Goal: Information Seeking & Learning: Compare options

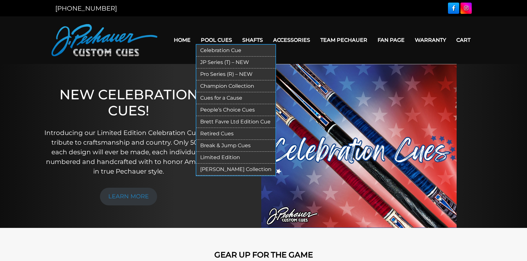
click at [220, 61] on link "JP Series (T) – NEW" at bounding box center [235, 63] width 79 height 12
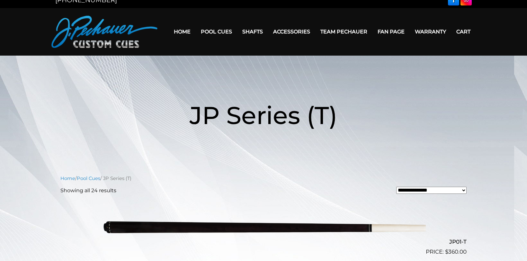
scroll to position [4, 0]
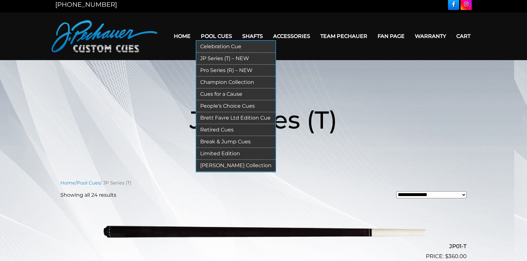
click at [219, 129] on link "Retired Cues" at bounding box center [235, 130] width 79 height 12
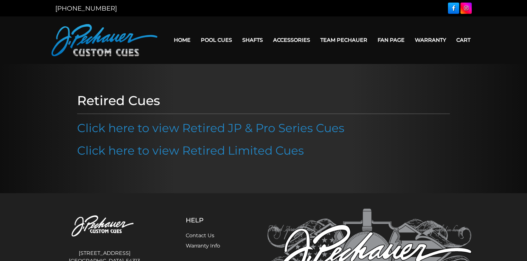
scroll to position [78, 0]
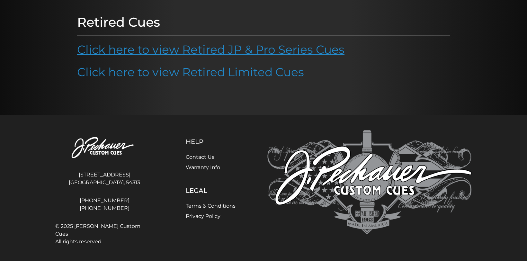
click at [216, 49] on link "Click here to view Retired JP & Pro Series Cues" at bounding box center [210, 49] width 267 height 14
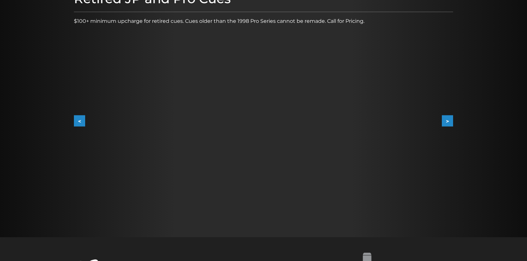
scroll to position [100, 0]
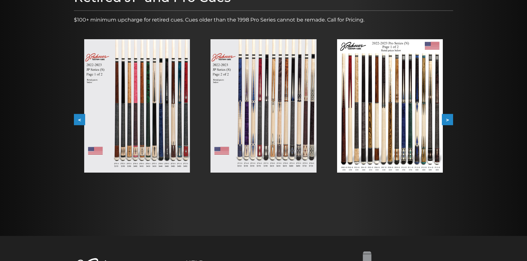
click at [168, 101] on img at bounding box center [137, 105] width 106 height 133
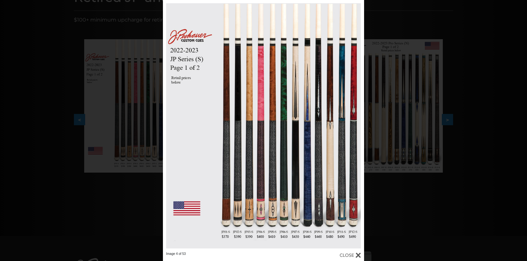
click at [421, 199] on div "Image 4 of 53" at bounding box center [263, 130] width 527 height 261
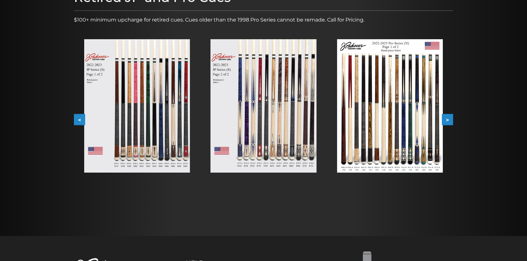
click at [278, 134] on img at bounding box center [264, 105] width 106 height 133
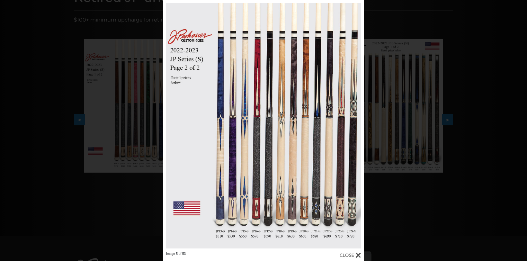
click at [420, 206] on div "Image 5 of 53" at bounding box center [263, 130] width 527 height 261
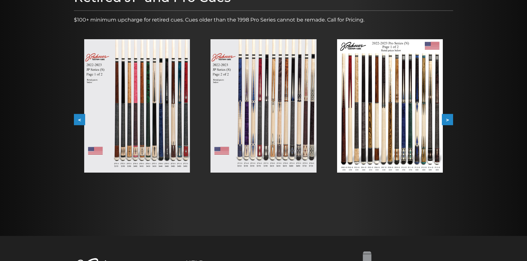
click at [399, 148] on img at bounding box center [390, 105] width 106 height 133
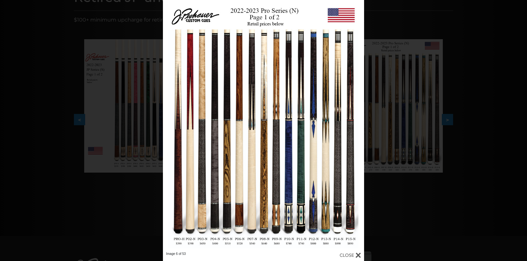
click at [386, 15] on div "Image 6 of 53" at bounding box center [263, 130] width 527 height 261
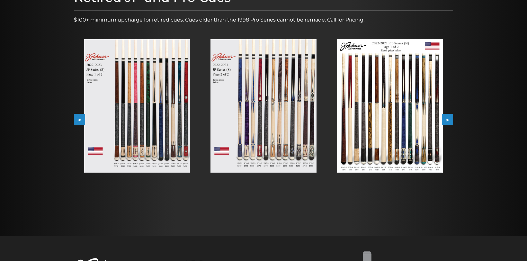
click at [445, 112] on div at bounding box center [390, 106] width 126 height 154
click at [447, 116] on button ">" at bounding box center [447, 119] width 11 height 11
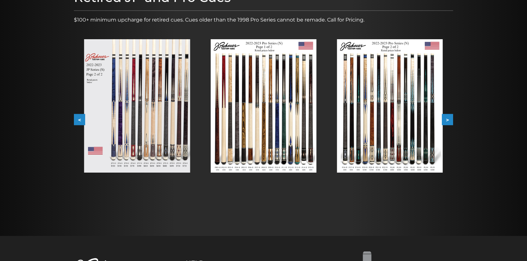
click at [447, 116] on button ">" at bounding box center [447, 119] width 11 height 11
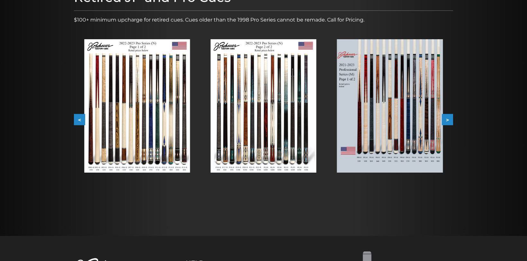
click at [447, 116] on button ">" at bounding box center [447, 119] width 11 height 11
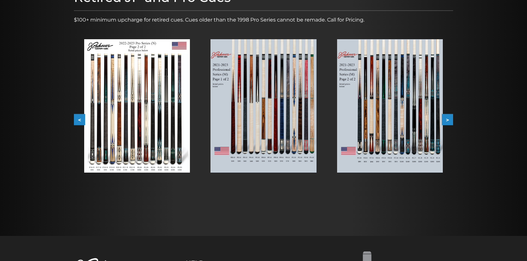
click at [449, 120] on button ">" at bounding box center [447, 119] width 11 height 11
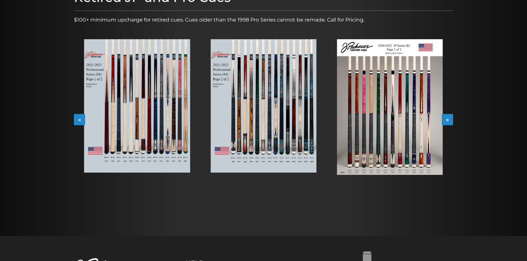
click at [449, 120] on button ">" at bounding box center [447, 119] width 11 height 11
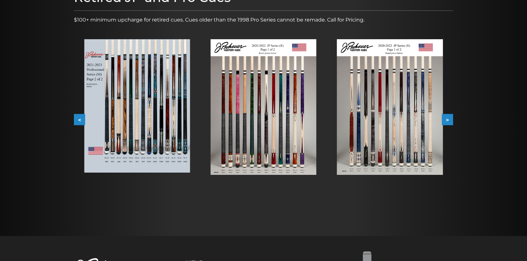
click at [247, 103] on img at bounding box center [264, 107] width 106 height 136
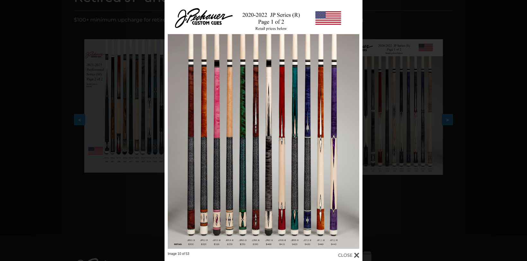
click at [272, 91] on div at bounding box center [264, 126] width 198 height 252
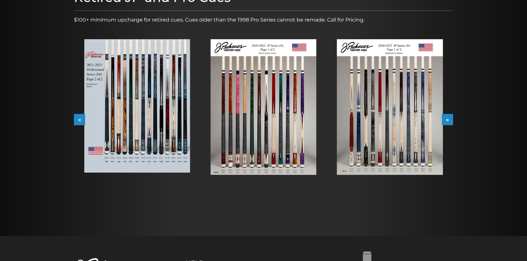
click at [452, 117] on button ">" at bounding box center [447, 119] width 11 height 11
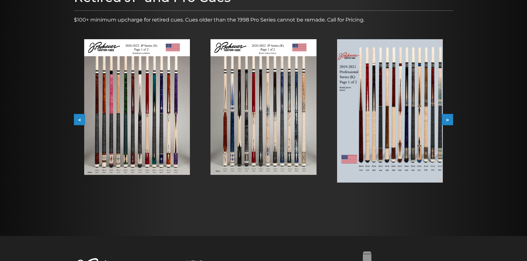
click at [452, 117] on button ">" at bounding box center [447, 119] width 11 height 11
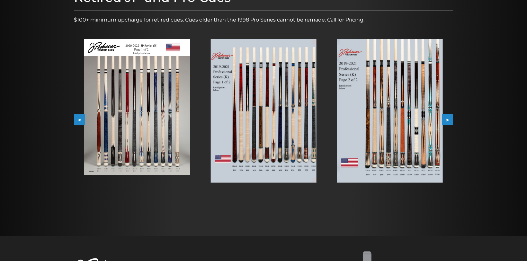
click at [451, 117] on button ">" at bounding box center [447, 119] width 11 height 11
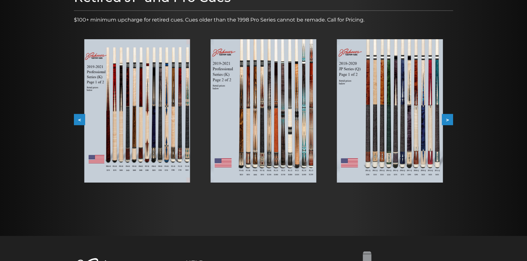
click at [451, 117] on button ">" at bounding box center [447, 119] width 11 height 11
click at [451, 116] on button ">" at bounding box center [447, 119] width 11 height 11
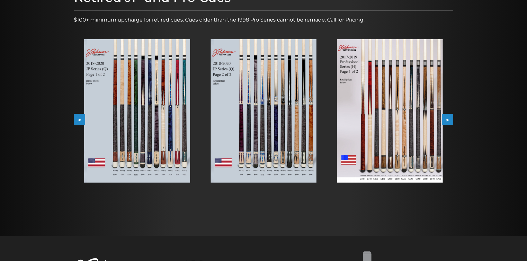
click at [451, 116] on button ">" at bounding box center [447, 119] width 11 height 11
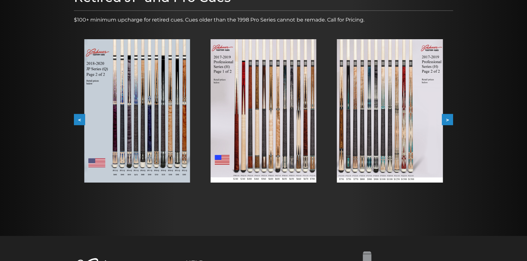
click at [450, 116] on button ">" at bounding box center [447, 119] width 11 height 11
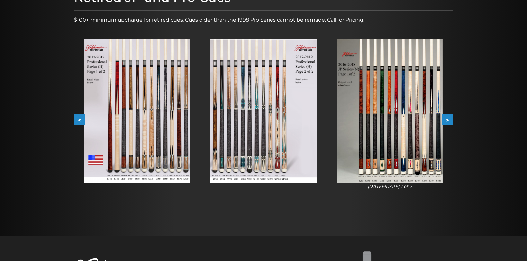
click at [450, 116] on button ">" at bounding box center [447, 119] width 11 height 11
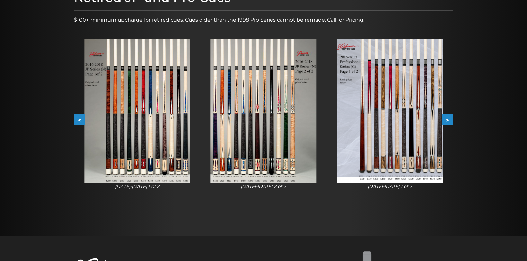
click at [450, 116] on button ">" at bounding box center [447, 119] width 11 height 11
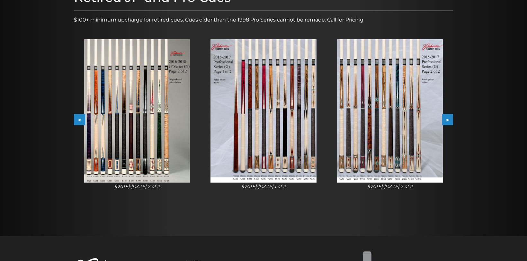
click at [450, 116] on button ">" at bounding box center [447, 119] width 11 height 11
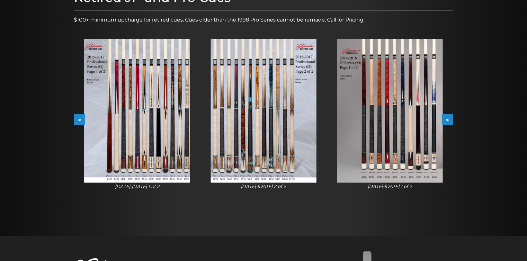
click at [450, 116] on button ">" at bounding box center [447, 119] width 11 height 11
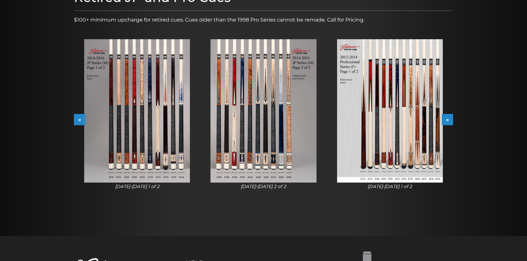
click at [450, 116] on button ">" at bounding box center [447, 119] width 11 height 11
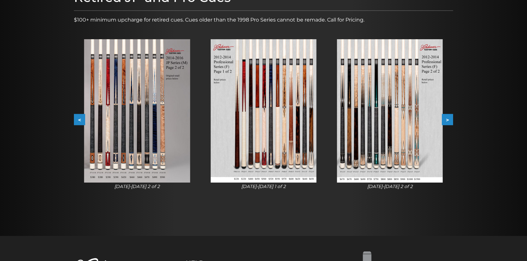
click at [110, 147] on img at bounding box center [137, 110] width 106 height 143
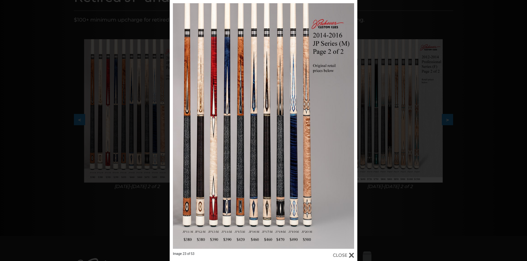
click at [410, 151] on div "Image 23 of 53" at bounding box center [263, 130] width 527 height 261
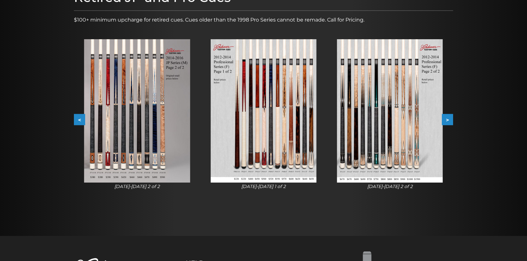
click at [274, 155] on img at bounding box center [264, 110] width 106 height 143
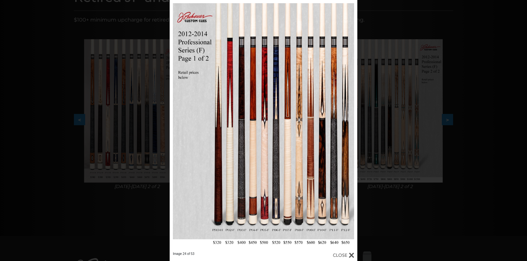
click at [396, 146] on div "Image 24 of 53" at bounding box center [263, 130] width 527 height 261
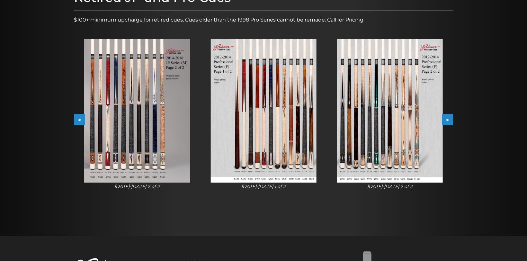
click at [75, 116] on button "<" at bounding box center [79, 119] width 11 height 11
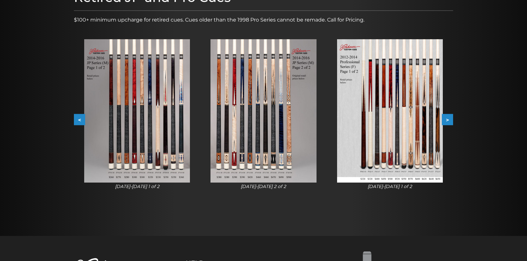
click at [168, 129] on img at bounding box center [137, 110] width 106 height 143
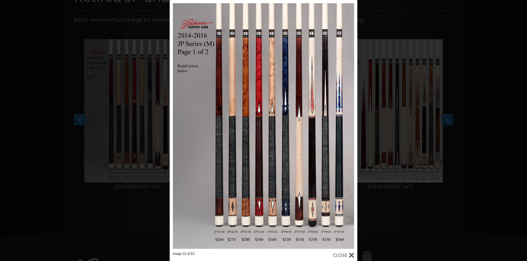
click at [78, 115] on div "Image 22 of 53" at bounding box center [263, 130] width 527 height 261
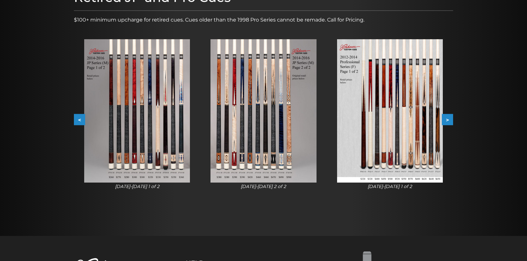
click at [78, 116] on button "<" at bounding box center [79, 119] width 11 height 11
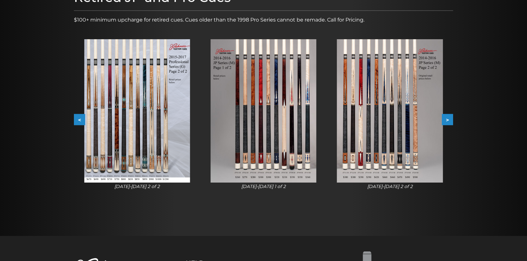
click at [106, 122] on img at bounding box center [137, 110] width 106 height 143
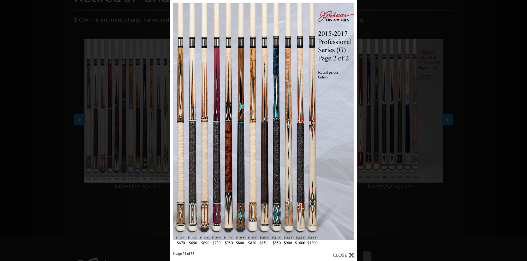
click at [451, 118] on div "Image 21 of 53" at bounding box center [263, 130] width 527 height 261
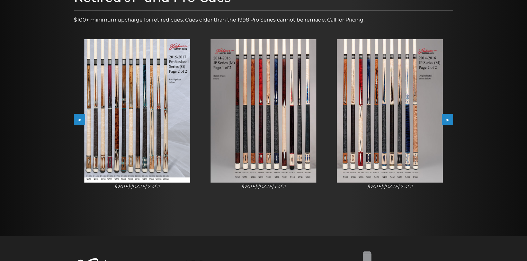
click at [449, 121] on button ">" at bounding box center [447, 119] width 11 height 11
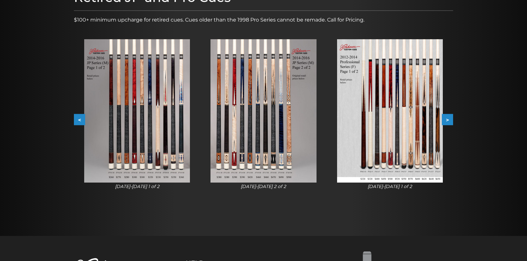
click at [449, 121] on button ">" at bounding box center [447, 119] width 11 height 11
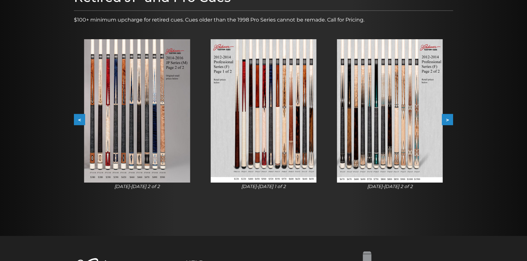
click at [408, 142] on img at bounding box center [390, 110] width 106 height 143
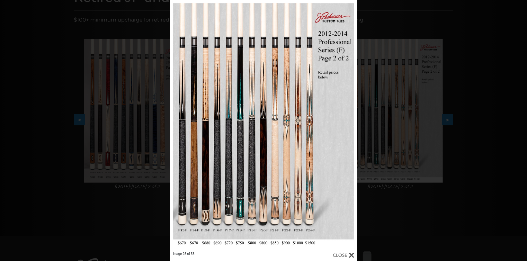
click at [446, 117] on div "Image 25 of 53" at bounding box center [263, 130] width 527 height 261
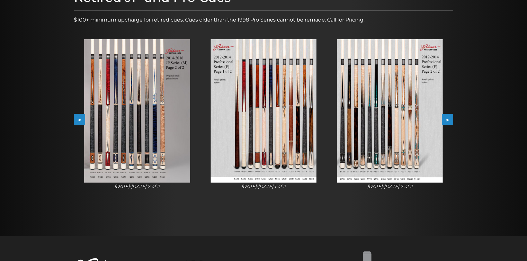
click at [446, 117] on button ">" at bounding box center [447, 119] width 11 height 11
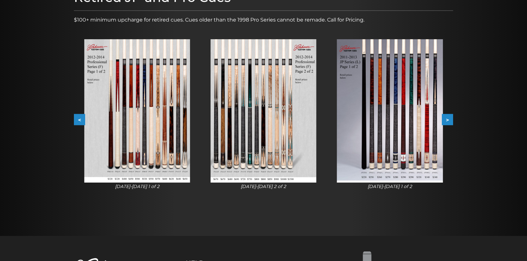
click at [299, 120] on img at bounding box center [264, 110] width 106 height 143
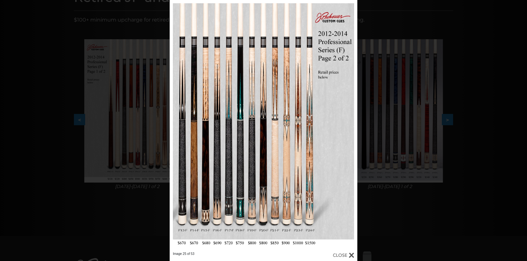
click at [426, 119] on div "Image 25 of 53" at bounding box center [263, 130] width 527 height 261
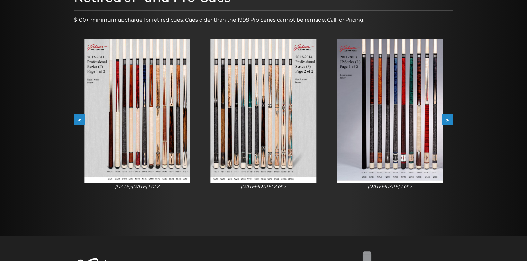
click at [449, 121] on button ">" at bounding box center [447, 119] width 11 height 11
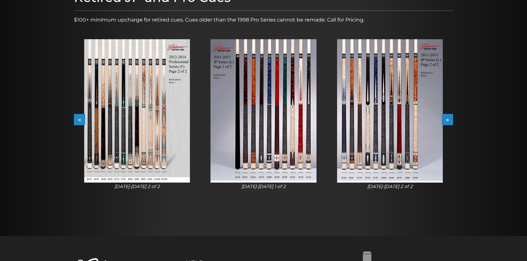
click at [449, 121] on button ">" at bounding box center [447, 119] width 11 height 11
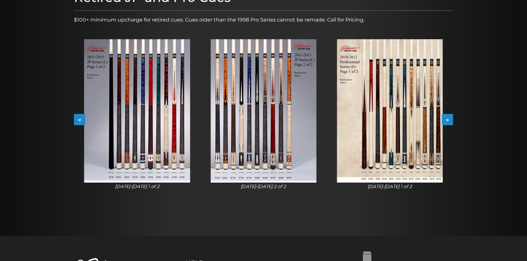
click at [448, 121] on button ">" at bounding box center [447, 119] width 11 height 11
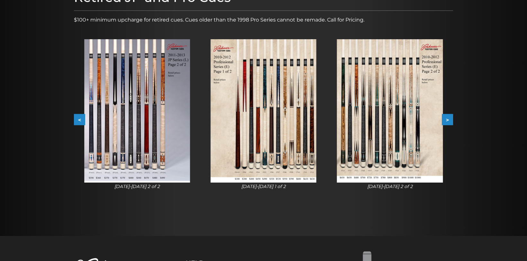
click at [447, 122] on button ">" at bounding box center [447, 119] width 11 height 11
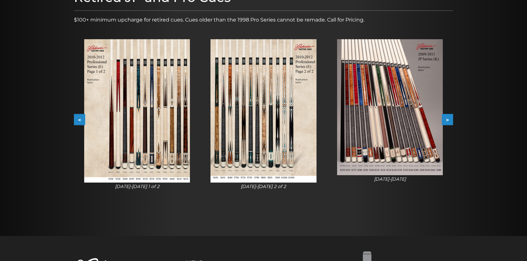
click at [447, 122] on button ">" at bounding box center [447, 119] width 11 height 11
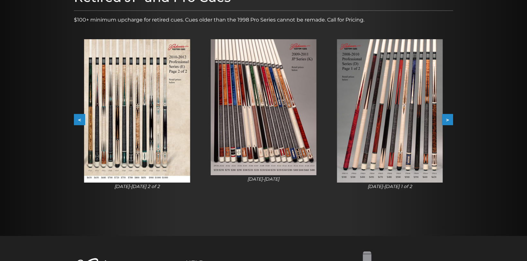
click at [447, 122] on button ">" at bounding box center [447, 119] width 11 height 11
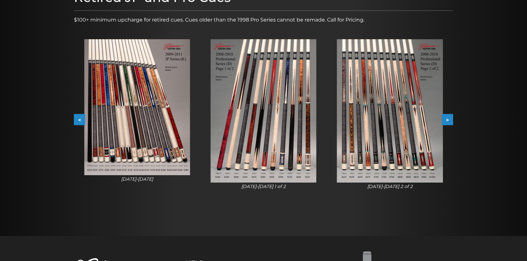
click at [447, 122] on button ">" at bounding box center [447, 119] width 11 height 11
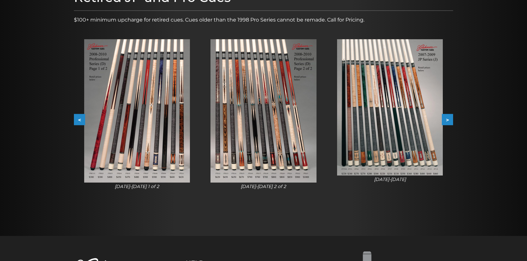
click at [447, 122] on button ">" at bounding box center [447, 119] width 11 height 11
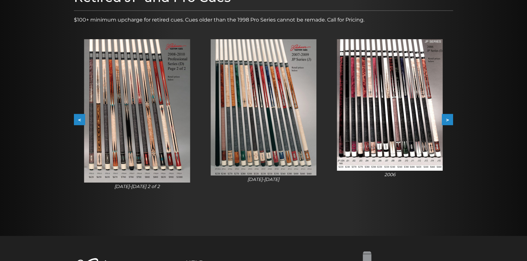
click at [276, 101] on img at bounding box center [264, 107] width 106 height 137
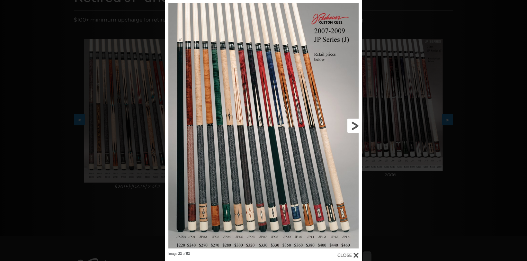
click at [293, 205] on link at bounding box center [318, 126] width 88 height 252
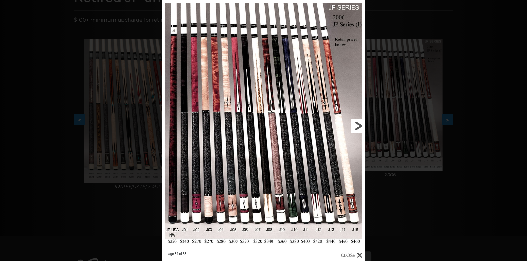
click at [357, 131] on link at bounding box center [320, 126] width 92 height 252
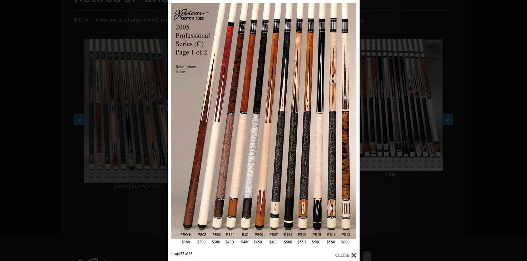
click at [388, 181] on div "Image 35 of 53" at bounding box center [263, 130] width 527 height 261
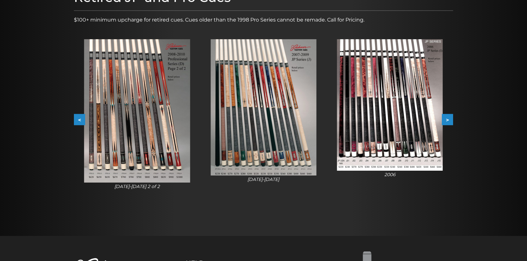
click at [307, 132] on img at bounding box center [264, 107] width 106 height 137
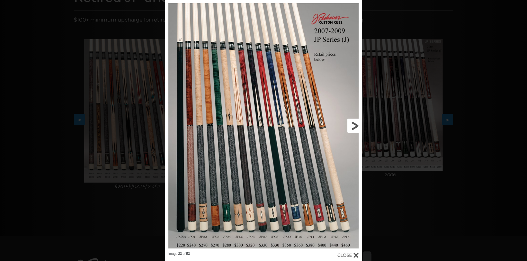
click at [293, 197] on link at bounding box center [318, 126] width 88 height 252
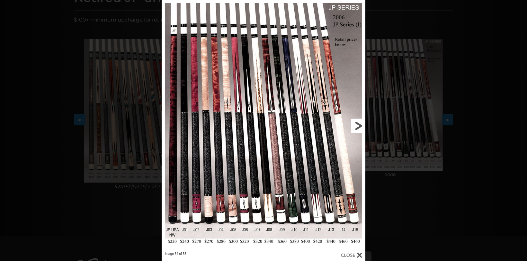
click at [356, 126] on link at bounding box center [320, 126] width 92 height 252
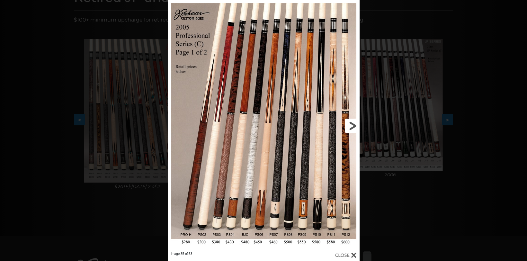
click at [352, 128] on link at bounding box center [316, 126] width 86 height 252
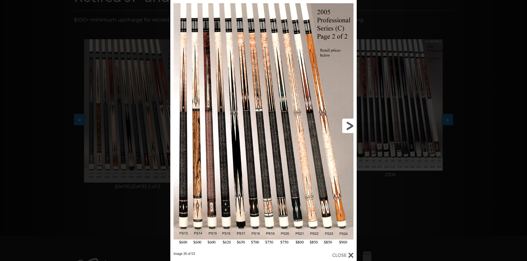
click at [350, 124] on link at bounding box center [315, 126] width 84 height 252
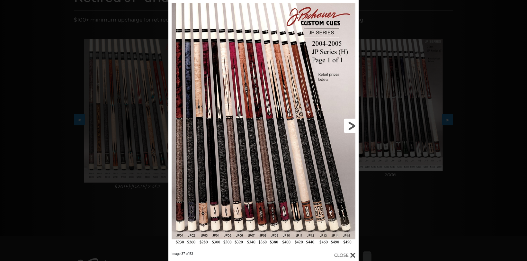
click at [352, 122] on link at bounding box center [316, 126] width 86 height 252
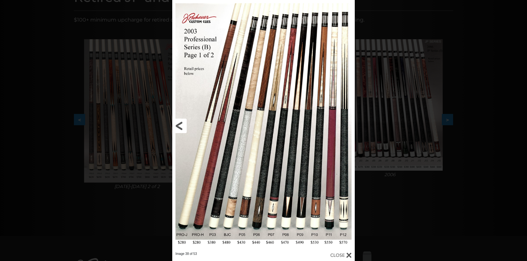
click at [177, 131] on link at bounding box center [213, 126] width 82 height 252
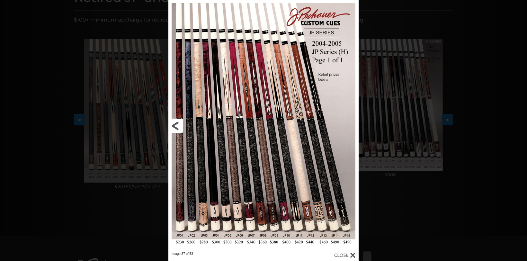
click at [178, 131] on link at bounding box center [211, 126] width 86 height 252
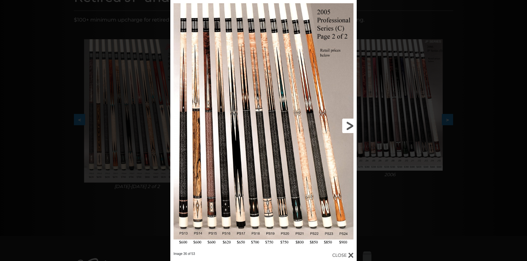
click at [352, 126] on link at bounding box center [315, 126] width 84 height 252
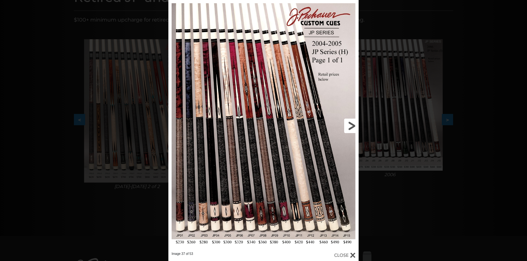
click at [352, 126] on link at bounding box center [316, 126] width 86 height 252
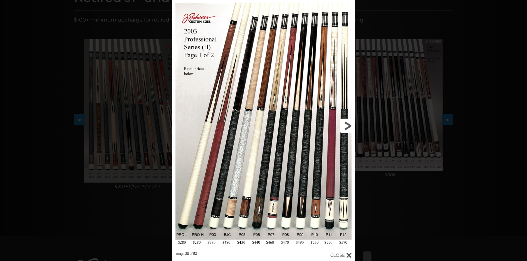
click at [352, 126] on link at bounding box center [314, 126] width 82 height 252
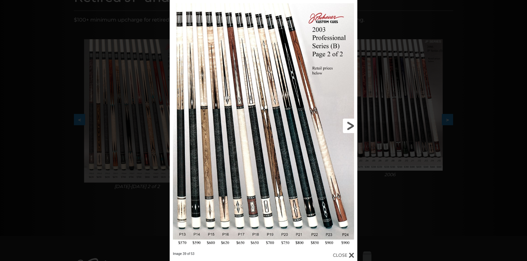
click at [352, 126] on link at bounding box center [315, 126] width 85 height 252
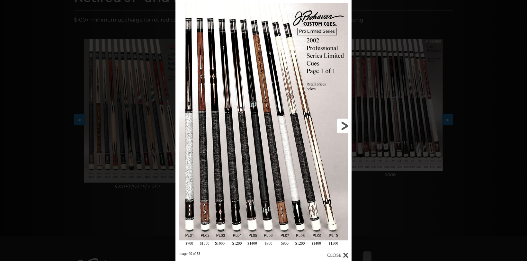
click at [352, 126] on div "Image 40 of 53" at bounding box center [263, 130] width 527 height 261
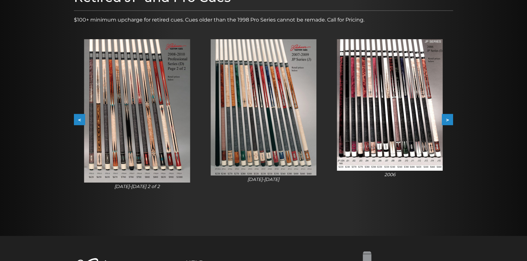
click at [446, 121] on button ">" at bounding box center [447, 119] width 11 height 11
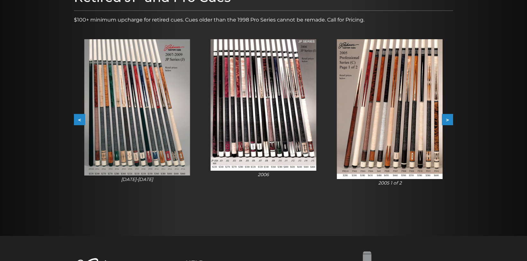
click at [447, 120] on button ">" at bounding box center [447, 119] width 11 height 11
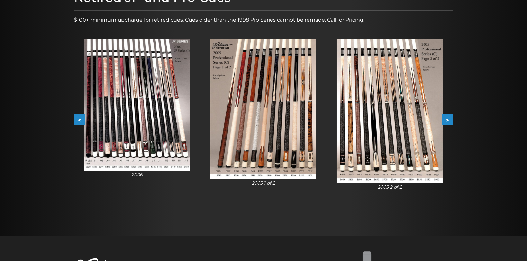
click at [447, 120] on button ">" at bounding box center [447, 119] width 11 height 11
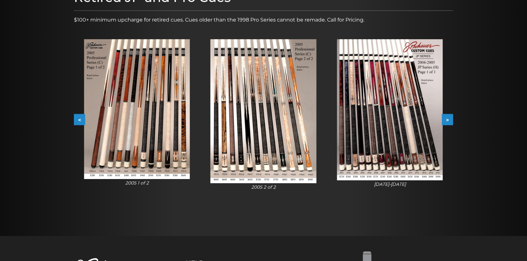
click at [447, 120] on button ">" at bounding box center [447, 119] width 11 height 11
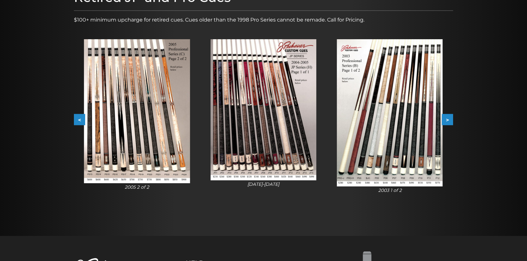
click at [447, 120] on button ">" at bounding box center [447, 119] width 11 height 11
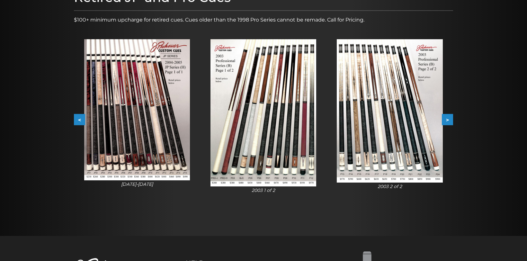
click at [447, 120] on button ">" at bounding box center [447, 119] width 11 height 11
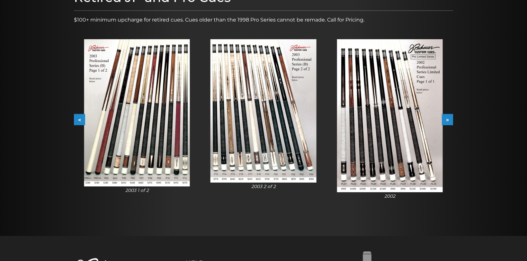
click at [446, 118] on button ">" at bounding box center [447, 119] width 11 height 11
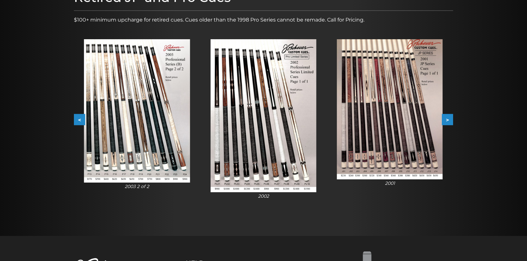
click at [449, 115] on button ">" at bounding box center [447, 119] width 11 height 11
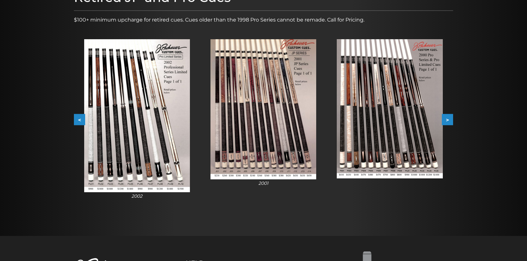
click at [449, 115] on button ">" at bounding box center [447, 119] width 11 height 11
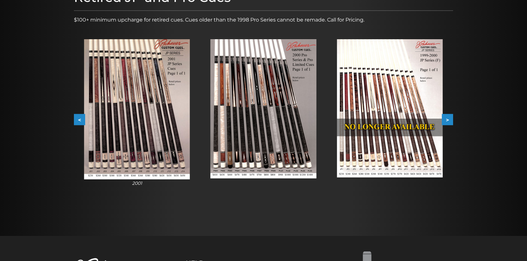
click at [449, 115] on button ">" at bounding box center [447, 119] width 11 height 11
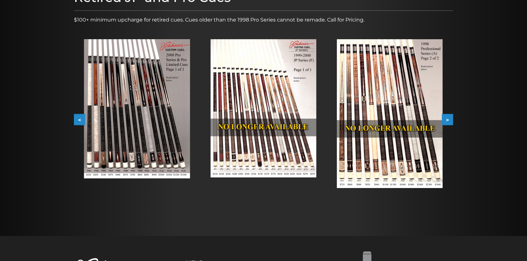
click at [449, 115] on button ">" at bounding box center [447, 119] width 11 height 11
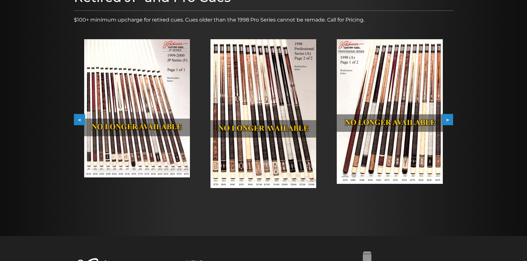
click at [449, 117] on button ">" at bounding box center [447, 119] width 11 height 11
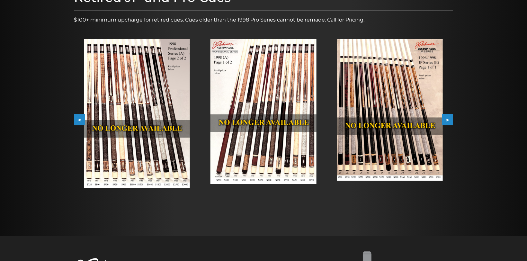
click at [450, 121] on button ">" at bounding box center [447, 119] width 11 height 11
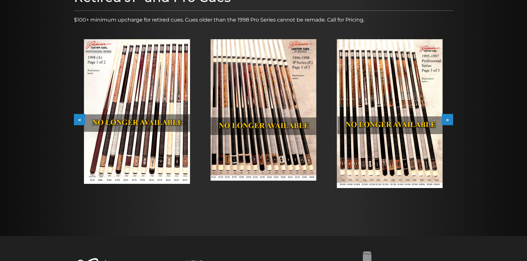
click at [450, 121] on button ">" at bounding box center [447, 119] width 11 height 11
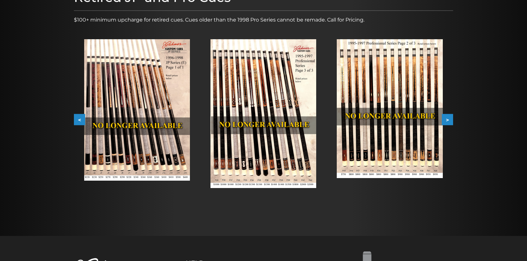
click at [452, 120] on button ">" at bounding box center [447, 119] width 11 height 11
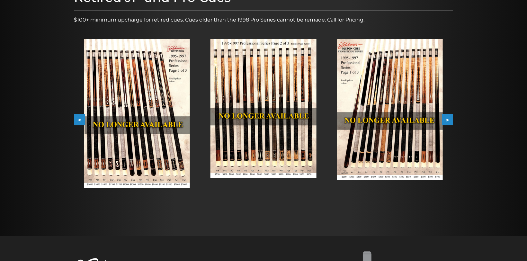
click at [451, 120] on button ">" at bounding box center [447, 119] width 11 height 11
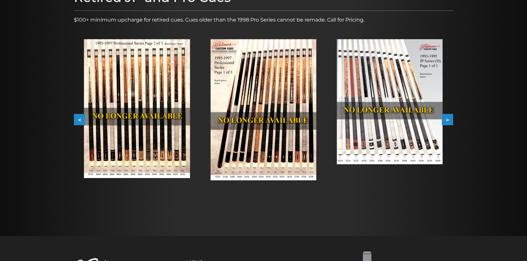
click at [451, 120] on button ">" at bounding box center [447, 119] width 11 height 11
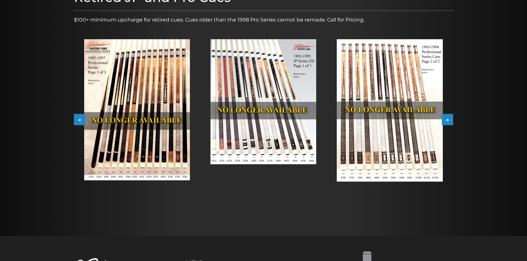
click at [449, 122] on button ">" at bounding box center [447, 119] width 11 height 11
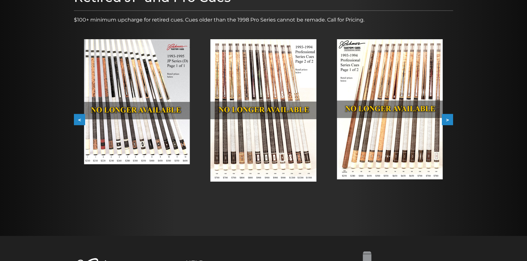
click at [449, 122] on button ">" at bounding box center [447, 119] width 11 height 11
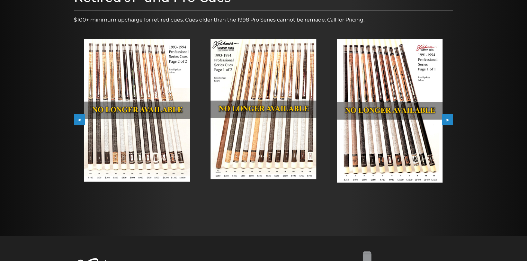
click at [451, 122] on button ">" at bounding box center [447, 119] width 11 height 11
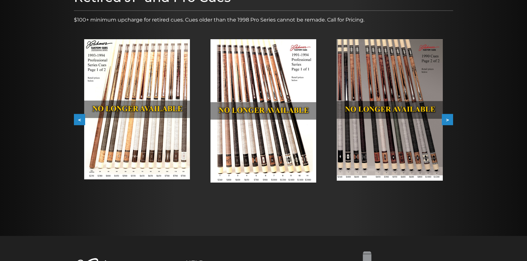
click at [451, 122] on button ">" at bounding box center [447, 119] width 11 height 11
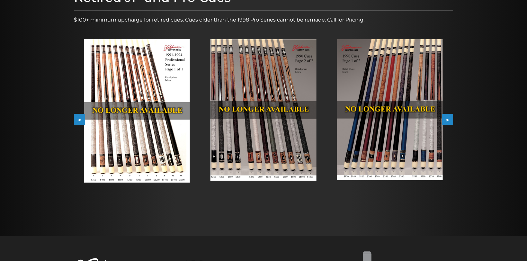
click at [451, 122] on button ">" at bounding box center [447, 119] width 11 height 11
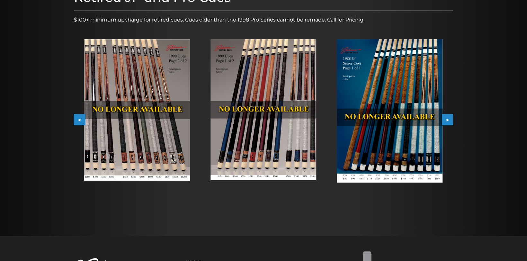
click at [451, 122] on button ">" at bounding box center [447, 119] width 11 height 11
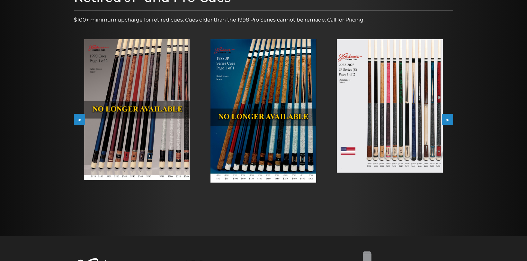
click at [451, 121] on button ">" at bounding box center [447, 119] width 11 height 11
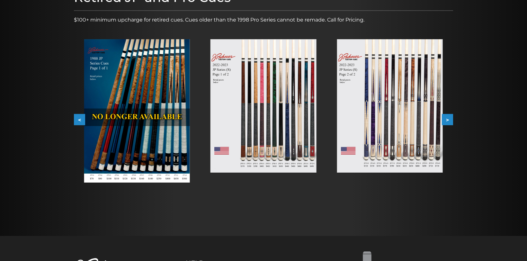
click at [451, 121] on button ">" at bounding box center [447, 119] width 11 height 11
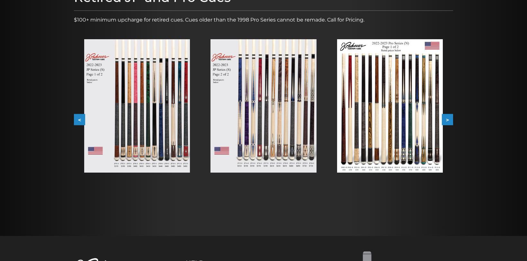
click at [453, 119] on div "Retired JP and Pro Cues $100+ minimum upcharge for retired cues. Cues older tha…" at bounding box center [264, 99] width 386 height 227
click at [450, 117] on button ">" at bounding box center [447, 119] width 11 height 11
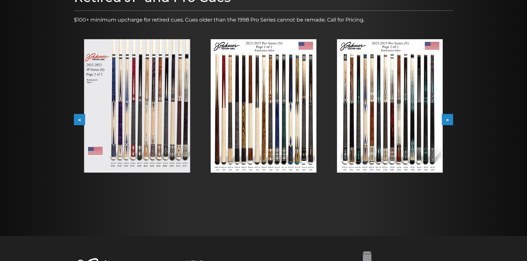
click at [450, 117] on button ">" at bounding box center [447, 119] width 11 height 11
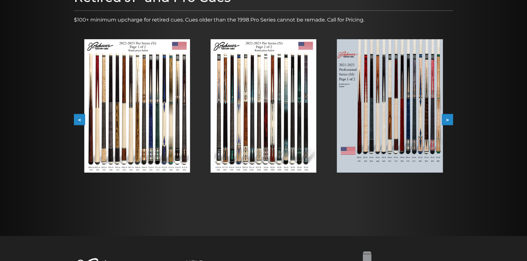
click at [451, 116] on button ">" at bounding box center [447, 119] width 11 height 11
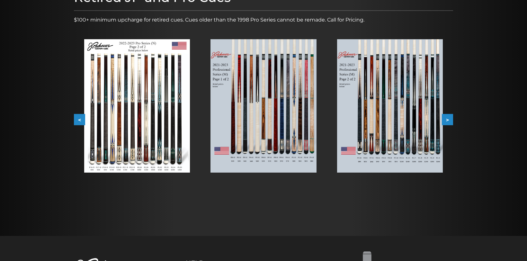
click at [451, 116] on button ">" at bounding box center [447, 119] width 11 height 11
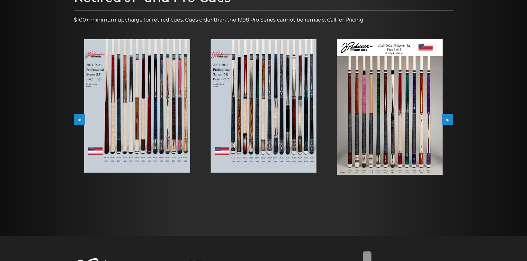
click at [451, 116] on button ">" at bounding box center [447, 119] width 11 height 11
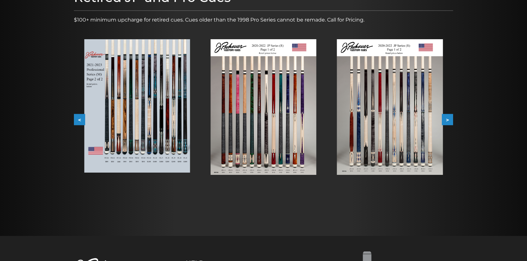
click at [436, 135] on img at bounding box center [390, 107] width 106 height 136
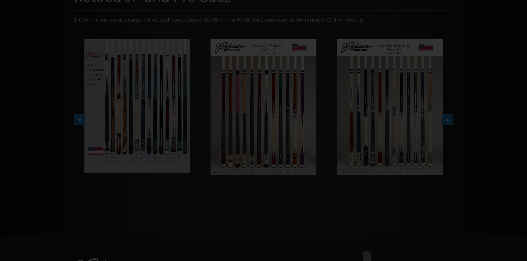
click at [447, 116] on body "We're updating our online ordering! Online ordering is currently under maintena…" at bounding box center [263, 145] width 527 height 490
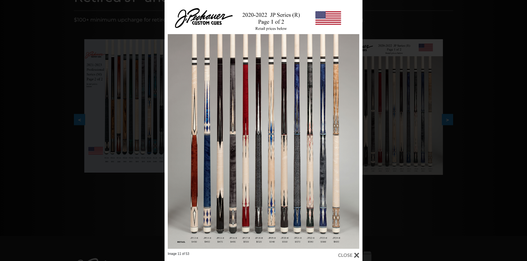
click at [447, 118] on div "Image 11 of 53" at bounding box center [263, 130] width 527 height 261
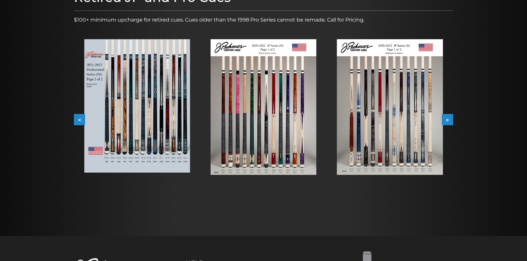
click at [447, 118] on button ">" at bounding box center [447, 119] width 11 height 11
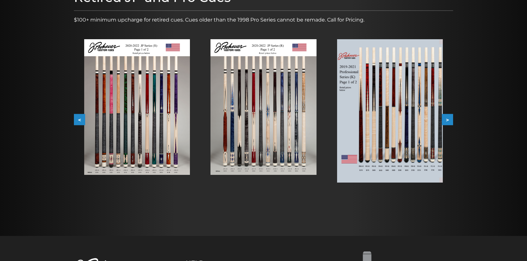
click at [447, 118] on button ">" at bounding box center [447, 119] width 11 height 11
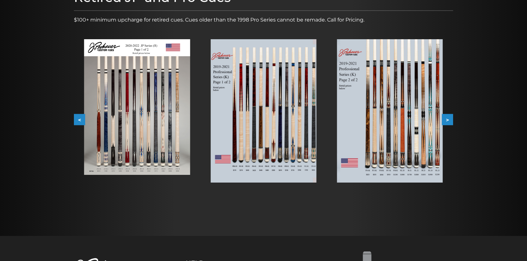
click at [448, 119] on button ">" at bounding box center [447, 119] width 11 height 11
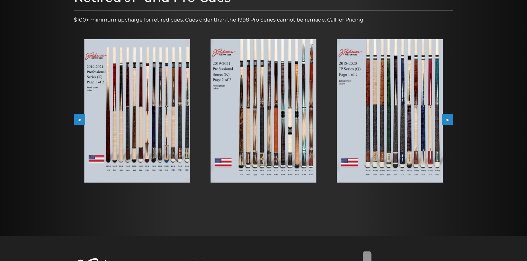
click at [448, 119] on button ">" at bounding box center [447, 119] width 11 height 11
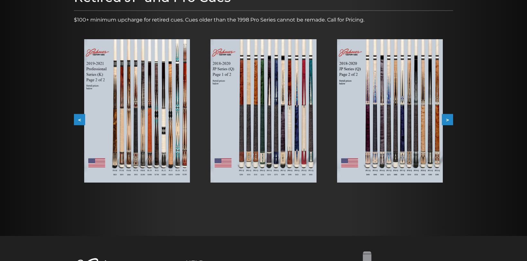
click at [450, 118] on button ">" at bounding box center [447, 119] width 11 height 11
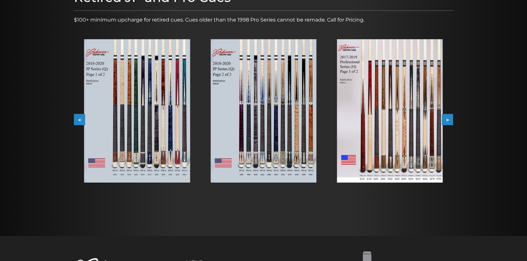
click at [451, 117] on button ">" at bounding box center [447, 119] width 11 height 11
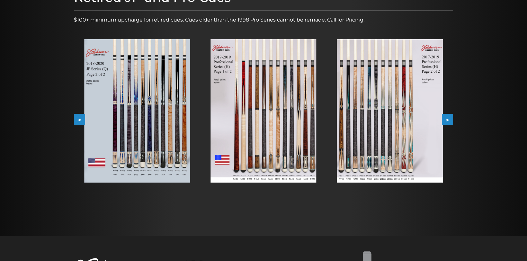
click at [451, 117] on button ">" at bounding box center [447, 119] width 11 height 11
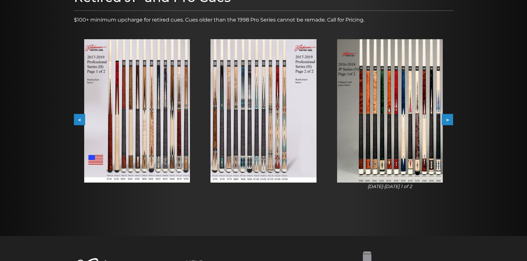
click at [451, 117] on button ">" at bounding box center [447, 119] width 11 height 11
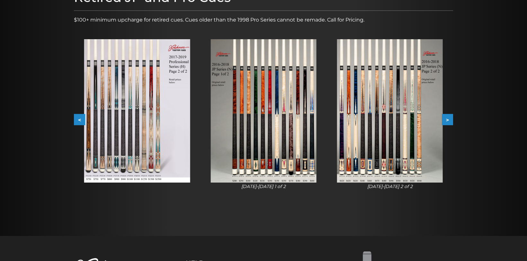
click at [448, 118] on button ">" at bounding box center [447, 119] width 11 height 11
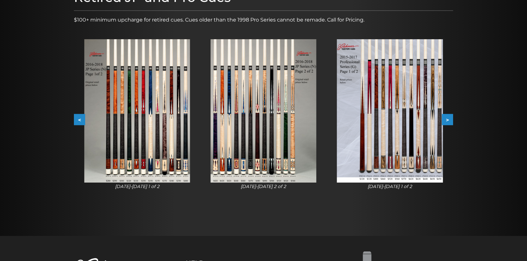
click at [448, 118] on button ">" at bounding box center [447, 119] width 11 height 11
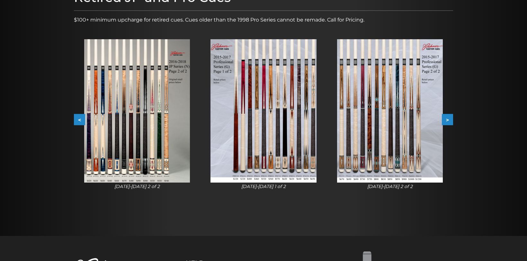
click at [448, 118] on button ">" at bounding box center [447, 119] width 11 height 11
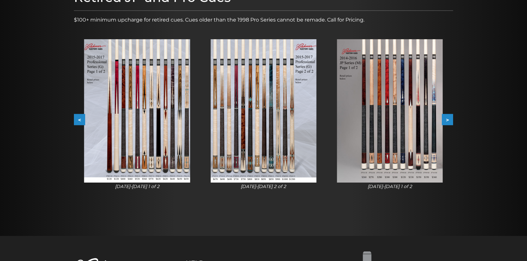
click at [449, 118] on button ">" at bounding box center [447, 119] width 11 height 11
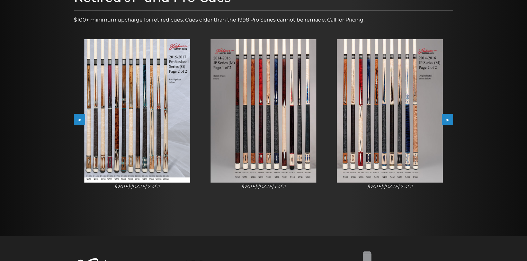
click at [449, 118] on button ">" at bounding box center [447, 119] width 11 height 11
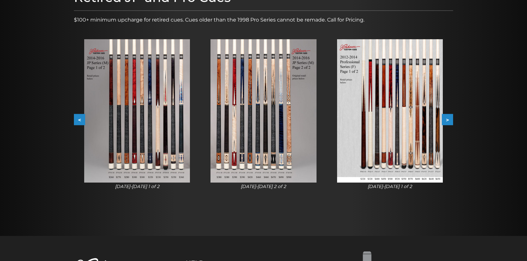
click at [451, 117] on button ">" at bounding box center [447, 119] width 11 height 11
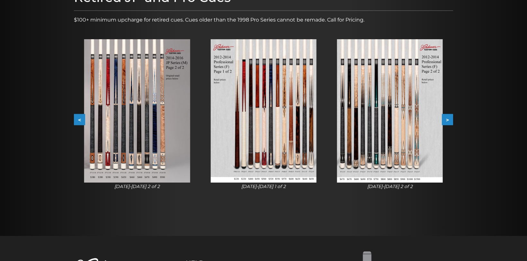
click at [451, 117] on button ">" at bounding box center [447, 119] width 11 height 11
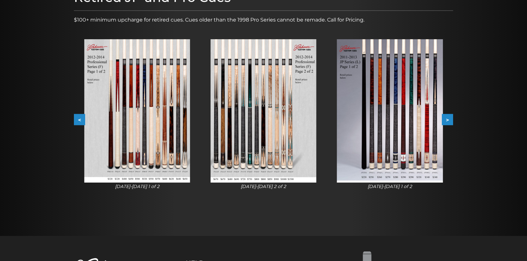
click at [451, 117] on button ">" at bounding box center [447, 119] width 11 height 11
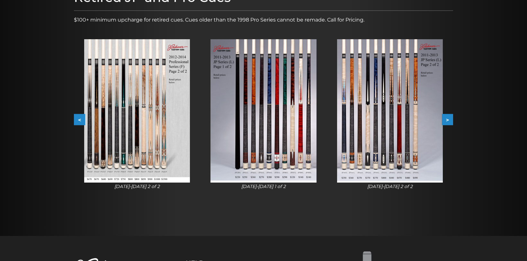
click at [451, 117] on button ">" at bounding box center [447, 119] width 11 height 11
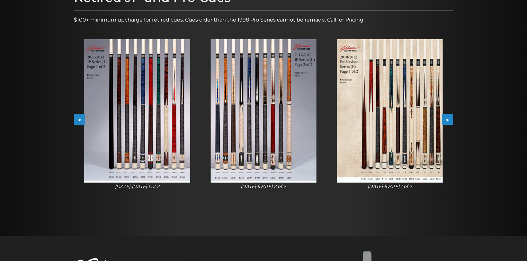
click at [451, 117] on button ">" at bounding box center [447, 119] width 11 height 11
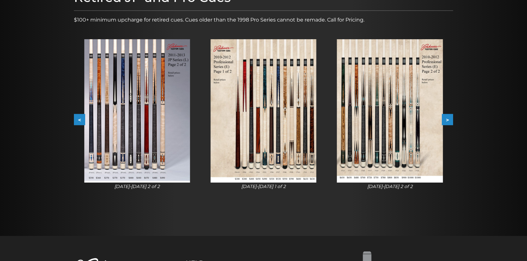
drag, startPoint x: 451, startPoint y: 117, endPoint x: 479, endPoint y: 101, distance: 32.3
click at [479, 101] on div at bounding box center [263, 100] width 527 height 272
click at [446, 118] on button ">" at bounding box center [447, 119] width 11 height 11
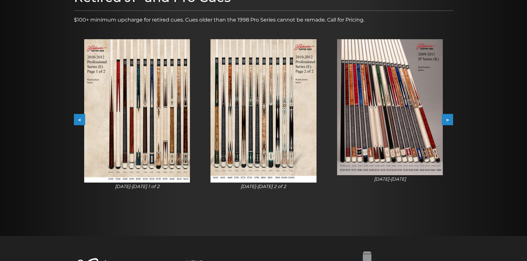
click at [446, 118] on button ">" at bounding box center [447, 119] width 11 height 11
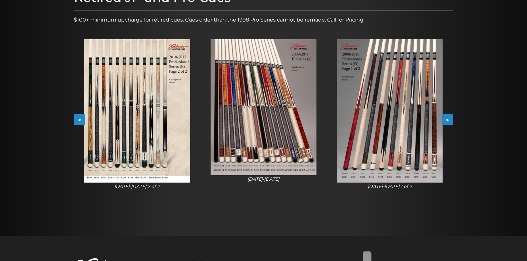
click at [446, 119] on button ">" at bounding box center [447, 119] width 11 height 11
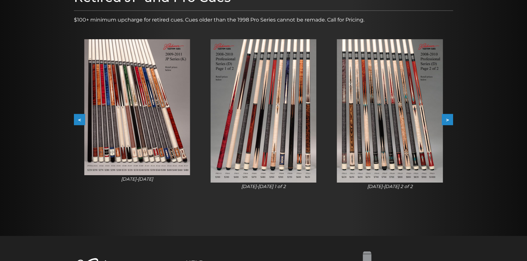
click at [447, 119] on button ">" at bounding box center [447, 119] width 11 height 11
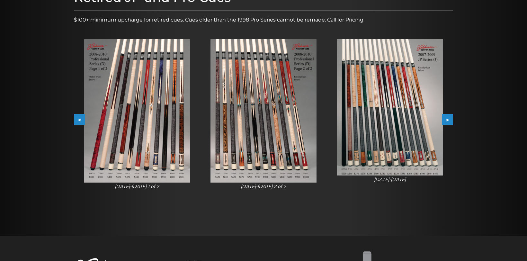
click at [447, 120] on button ">" at bounding box center [447, 119] width 11 height 11
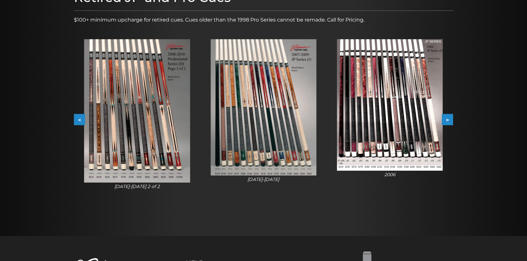
click at [447, 121] on button ">" at bounding box center [447, 119] width 11 height 11
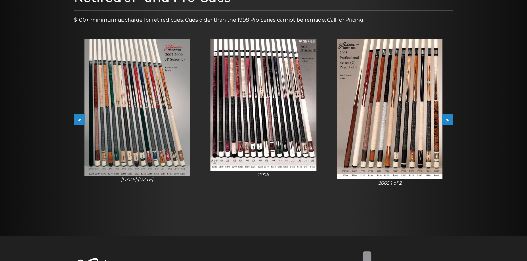
click at [447, 122] on button ">" at bounding box center [447, 119] width 11 height 11
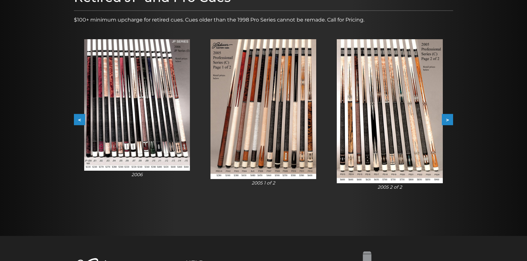
click at [448, 119] on button ">" at bounding box center [447, 119] width 11 height 11
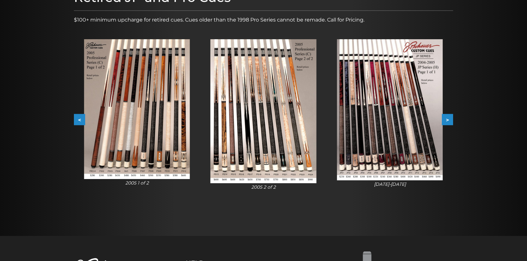
click at [447, 119] on button ">" at bounding box center [447, 119] width 11 height 11
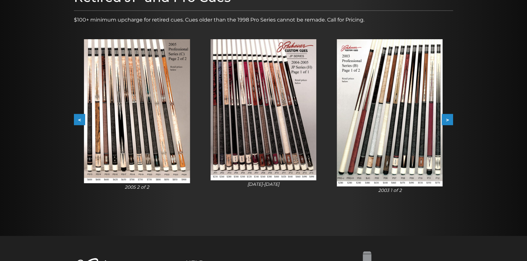
click at [447, 120] on button ">" at bounding box center [447, 119] width 11 height 11
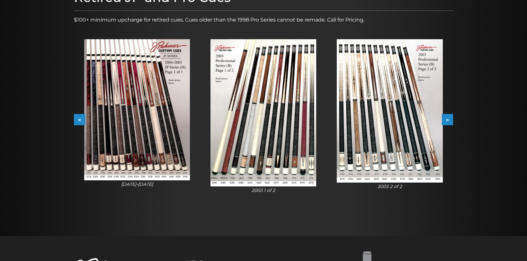
click at [446, 120] on button ">" at bounding box center [447, 119] width 11 height 11
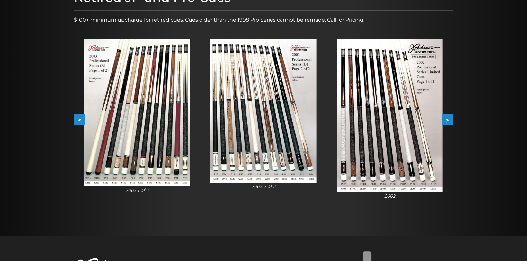
click at [446, 120] on button ">" at bounding box center [447, 119] width 11 height 11
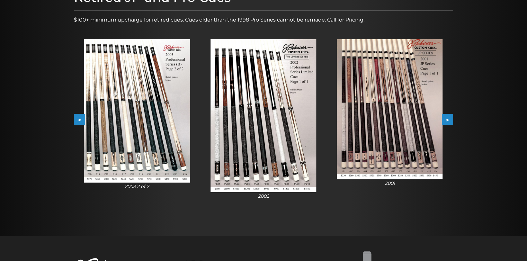
click at [449, 118] on button ">" at bounding box center [447, 119] width 11 height 11
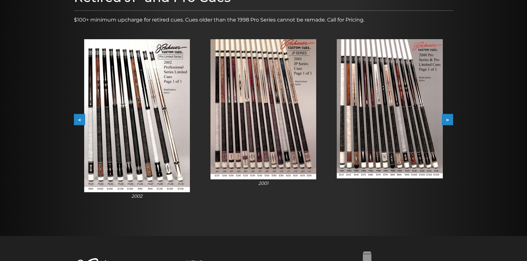
click at [449, 118] on button ">" at bounding box center [447, 119] width 11 height 11
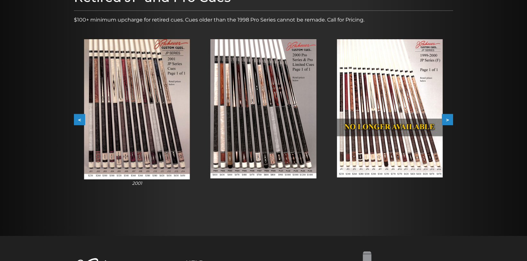
click at [447, 120] on button ">" at bounding box center [447, 119] width 11 height 11
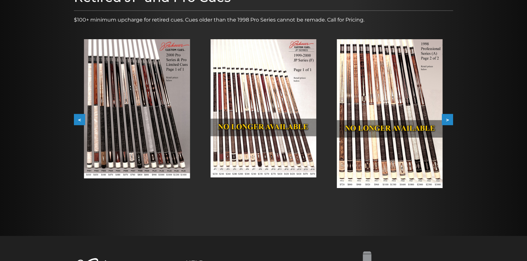
click at [450, 120] on button ">" at bounding box center [447, 119] width 11 height 11
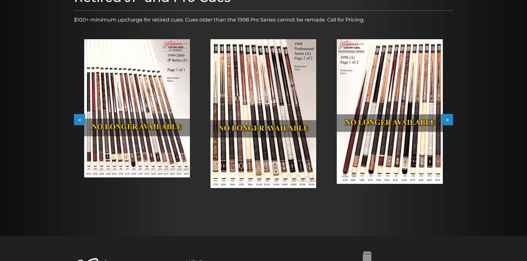
click at [449, 119] on button ">" at bounding box center [447, 119] width 11 height 11
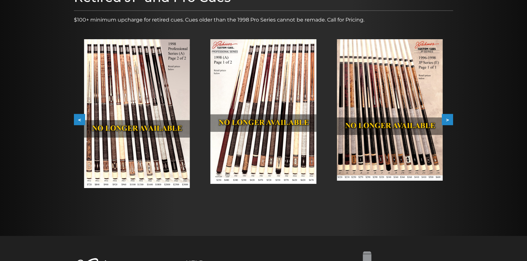
click at [448, 120] on button ">" at bounding box center [447, 119] width 11 height 11
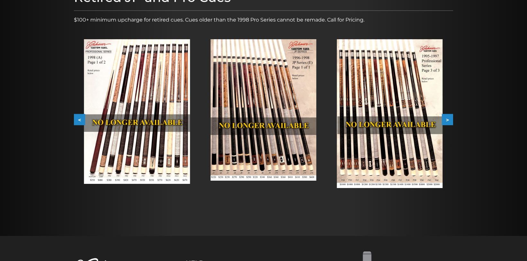
click at [447, 120] on button ">" at bounding box center [447, 119] width 11 height 11
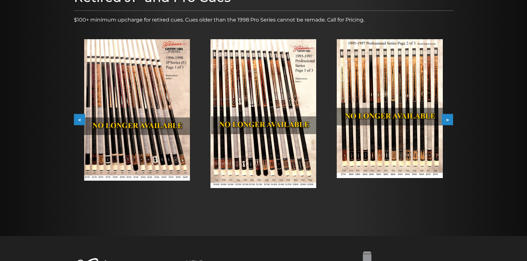
click at [447, 120] on button ">" at bounding box center [447, 119] width 11 height 11
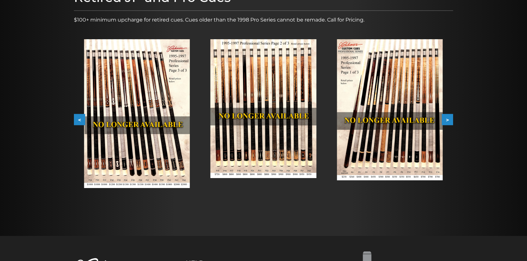
click at [447, 121] on button ">" at bounding box center [447, 119] width 11 height 11
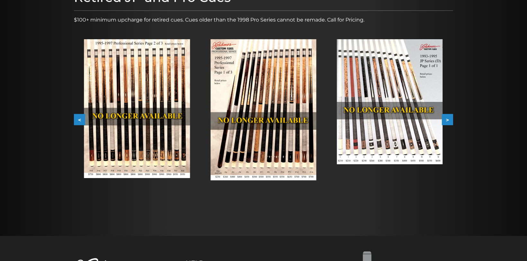
click at [447, 121] on button ">" at bounding box center [447, 119] width 11 height 11
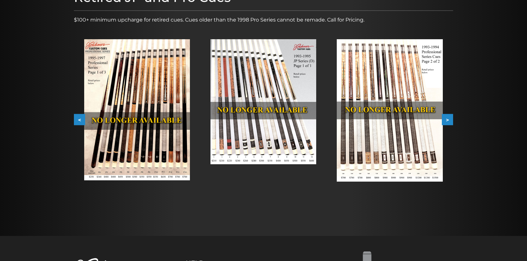
click at [447, 121] on button ">" at bounding box center [447, 119] width 11 height 11
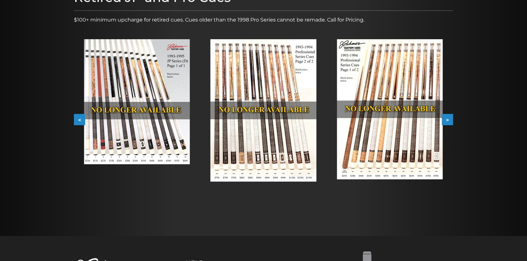
click at [447, 121] on button ">" at bounding box center [447, 119] width 11 height 11
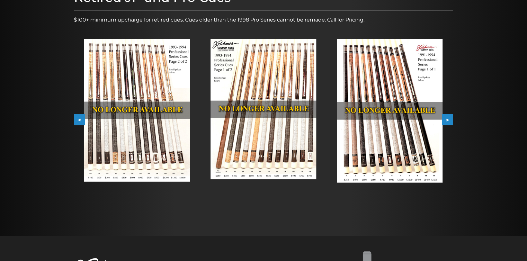
click at [447, 121] on button ">" at bounding box center [447, 119] width 11 height 11
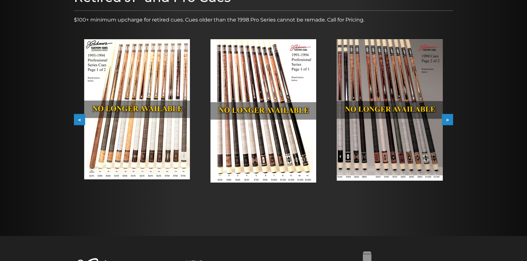
click at [447, 121] on button ">" at bounding box center [447, 119] width 11 height 11
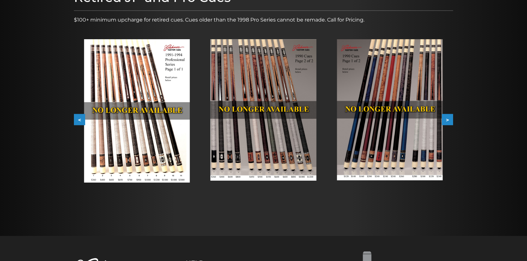
click at [447, 121] on button ">" at bounding box center [447, 119] width 11 height 11
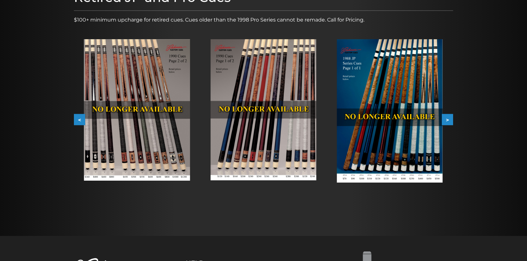
click at [447, 122] on button ">" at bounding box center [447, 119] width 11 height 11
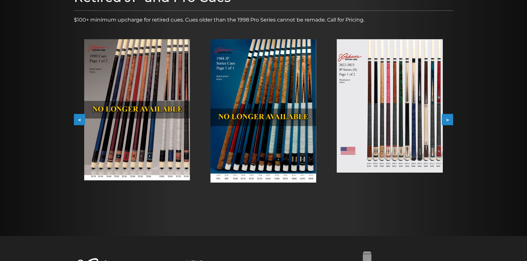
click at [447, 118] on button ">" at bounding box center [447, 119] width 11 height 11
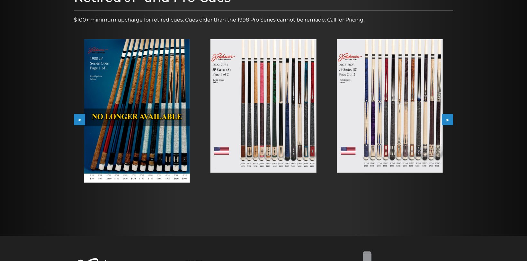
click at [447, 118] on button ">" at bounding box center [447, 119] width 11 height 11
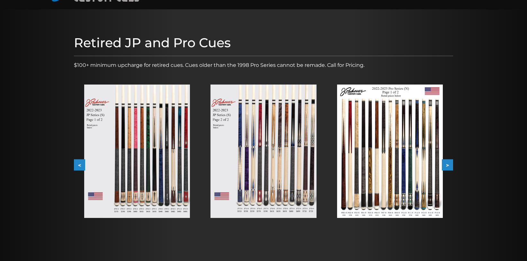
scroll to position [0, 0]
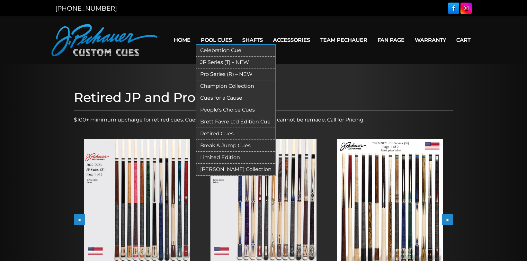
click at [222, 59] on link "JP Series (T) – NEW" at bounding box center [235, 63] width 79 height 12
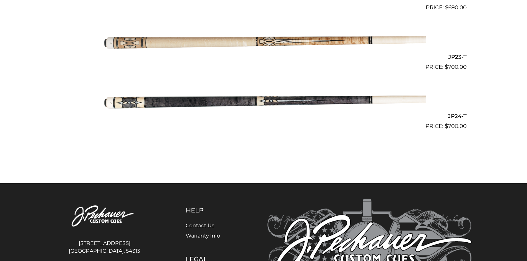
scroll to position [1566, 0]
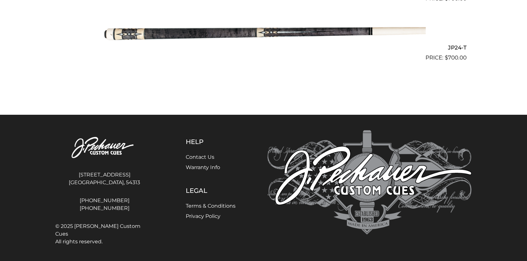
click at [306, 32] on img at bounding box center [263, 32] width 325 height 54
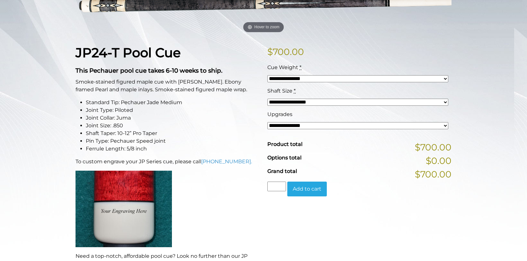
scroll to position [126, 0]
click at [340, 124] on select "**********" at bounding box center [357, 125] width 181 height 7
click at [354, 98] on div "**********" at bounding box center [358, 98] width 184 height 23
click at [354, 98] on div "**********" at bounding box center [357, 102] width 181 height 8
click at [357, 103] on select "**********" at bounding box center [357, 102] width 181 height 7
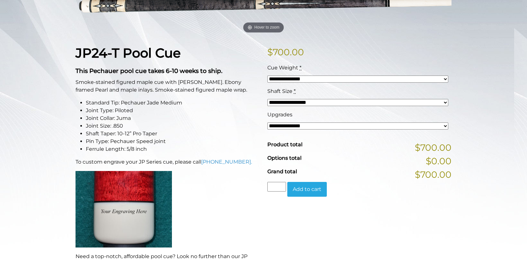
click at [357, 103] on select "**********" at bounding box center [357, 102] width 181 height 7
click at [365, 81] on select "**********" at bounding box center [357, 79] width 181 height 7
click at [366, 80] on select "**********" at bounding box center [357, 79] width 181 height 7
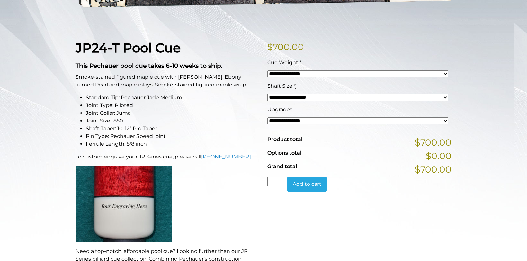
scroll to position [132, 0]
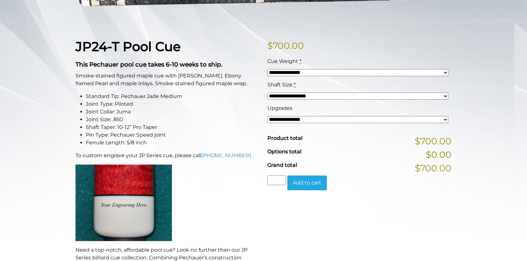
click at [305, 119] on select "**********" at bounding box center [357, 119] width 181 height 7
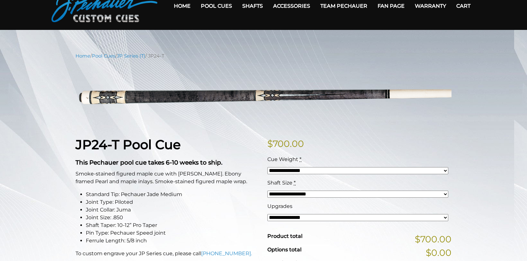
scroll to position [0, 0]
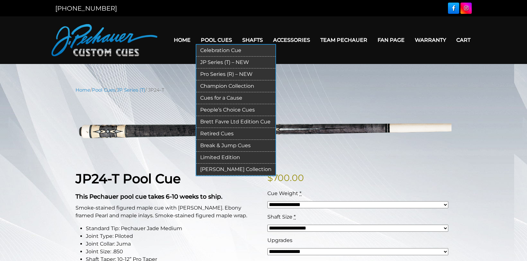
click at [223, 33] on link "Pool Cues" at bounding box center [216, 40] width 41 height 16
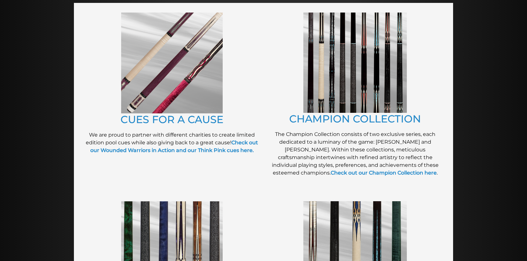
scroll to position [148, 0]
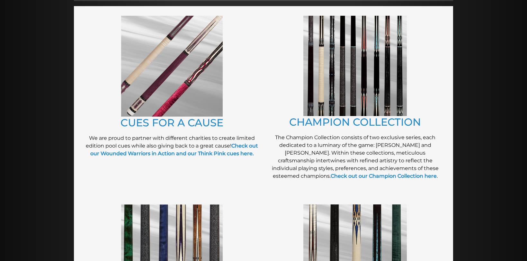
drag, startPoint x: 294, startPoint y: 61, endPoint x: 293, endPoint y: 189, distance: 128.6
drag, startPoint x: 293, startPoint y: 189, endPoint x: 399, endPoint y: 60, distance: 166.3
click at [399, 60] on img at bounding box center [355, 66] width 104 height 100
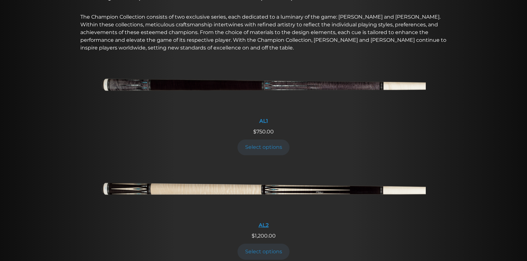
scroll to position [227, 0]
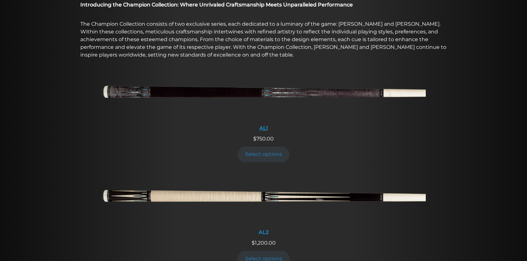
click at [268, 89] on img at bounding box center [263, 94] width 325 height 54
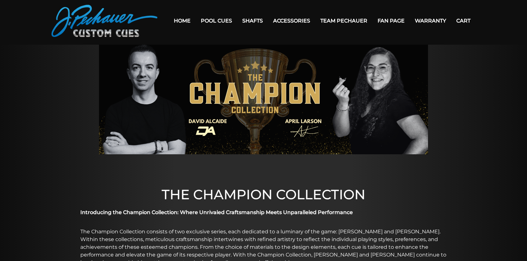
scroll to position [0, 0]
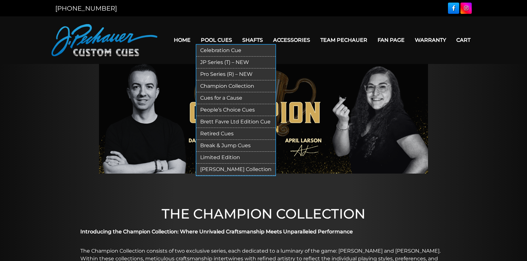
click at [254, 109] on link "People’s Choice Cues" at bounding box center [235, 110] width 79 height 12
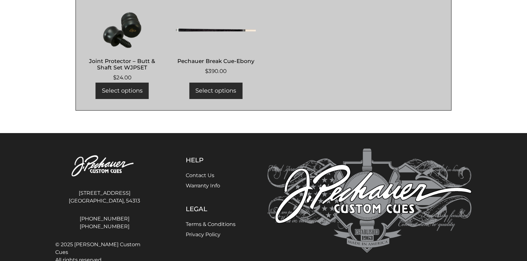
scroll to position [600, 0]
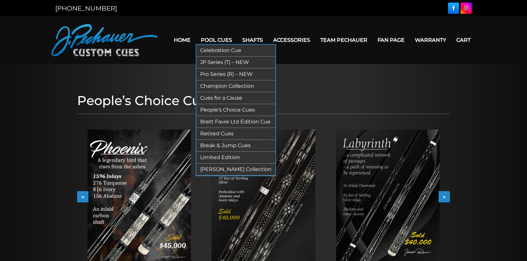
click at [238, 156] on link "Limited Edition" at bounding box center [235, 158] width 79 height 12
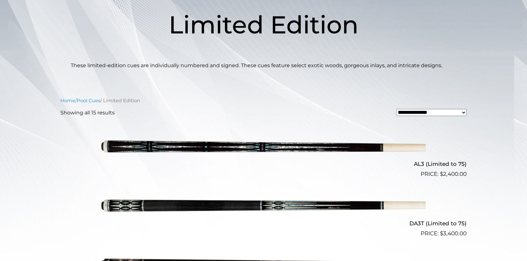
scroll to position [98, 0]
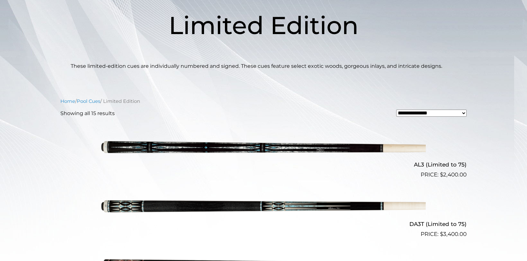
drag, startPoint x: 136, startPoint y: 35, endPoint x: 144, endPoint y: 19, distance: 17.8
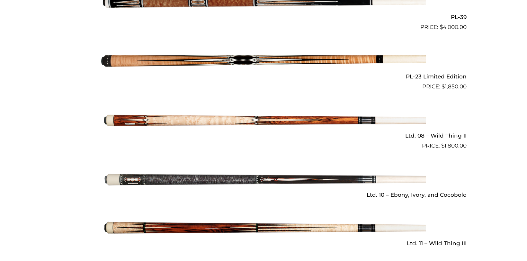
scroll to position [836, 0]
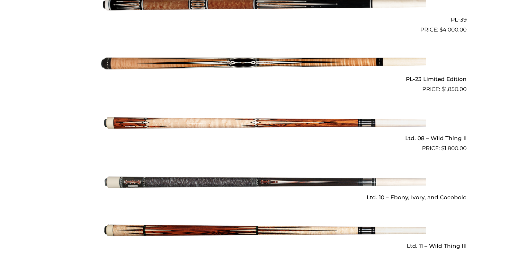
click at [241, 184] on img at bounding box center [263, 182] width 325 height 54
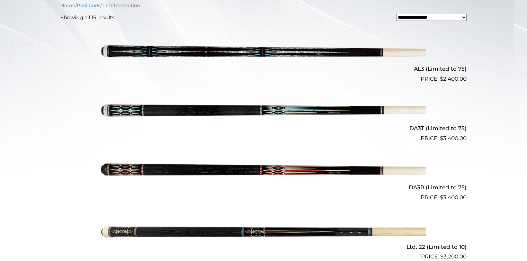
scroll to position [194, 0]
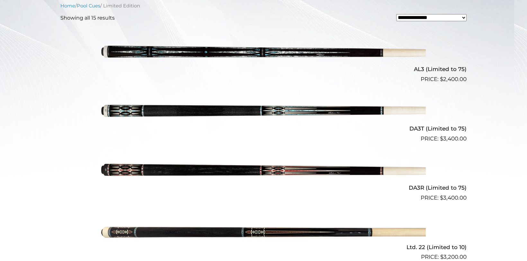
click at [265, 239] on img at bounding box center [263, 232] width 325 height 54
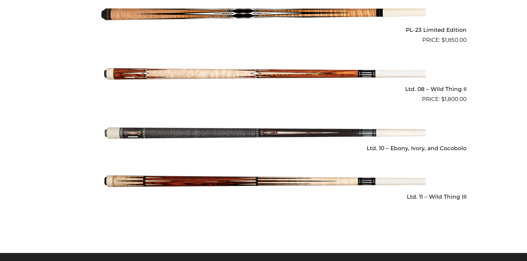
scroll to position [886, 0]
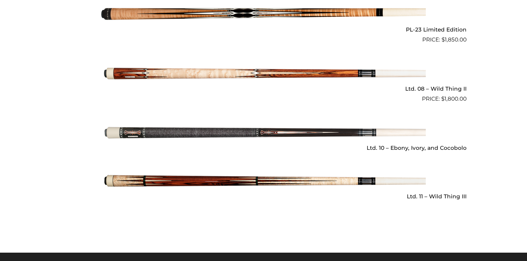
click at [275, 134] on img at bounding box center [263, 133] width 325 height 54
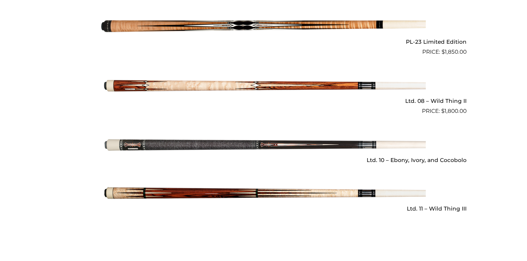
scroll to position [877, 0]
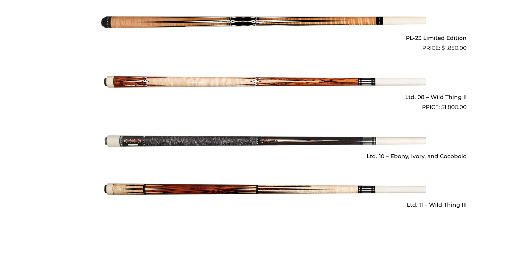
click at [185, 184] on img at bounding box center [263, 189] width 325 height 54
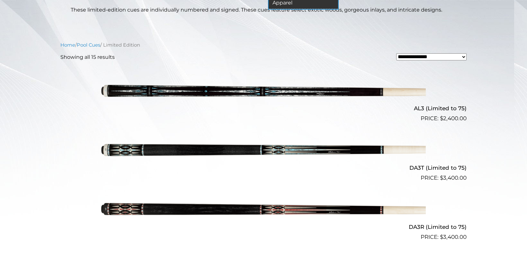
scroll to position [0, 0]
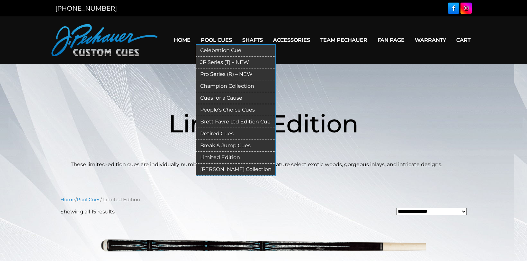
click at [231, 74] on link "Pro Series (R) – NEW" at bounding box center [235, 74] width 79 height 12
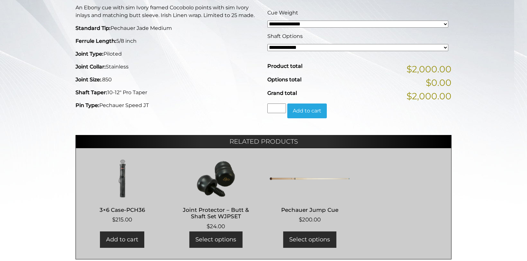
scroll to position [163, 0]
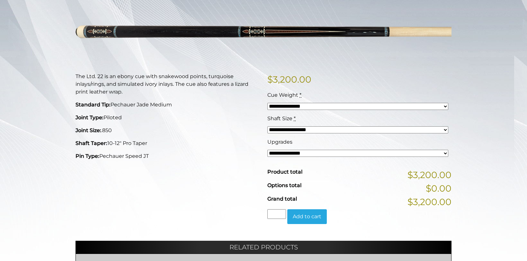
scroll to position [100, 0]
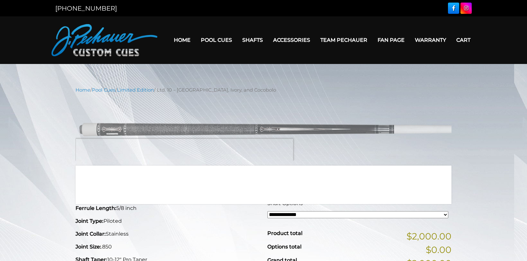
drag, startPoint x: 242, startPoint y: 128, endPoint x: 137, endPoint y: 154, distance: 108.5
click at [137, 154] on img at bounding box center [264, 129] width 376 height 63
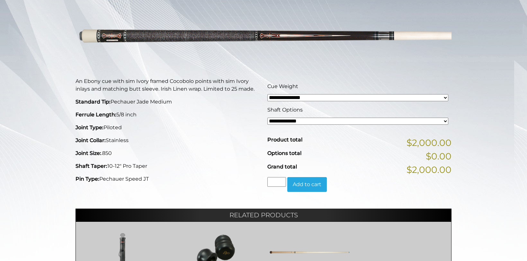
scroll to position [92, 0]
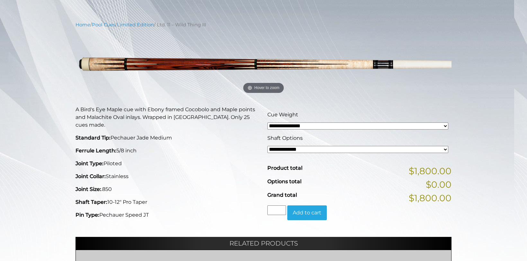
scroll to position [66, 0]
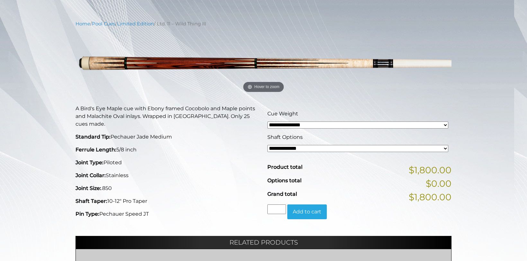
click at [338, 145] on select "**********" at bounding box center [357, 148] width 181 height 7
select select "*****"
click at [267, 145] on select "**********" at bounding box center [357, 148] width 181 height 7
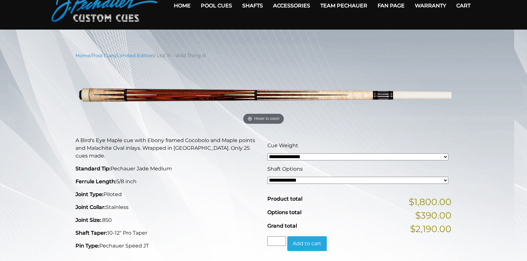
scroll to position [0, 0]
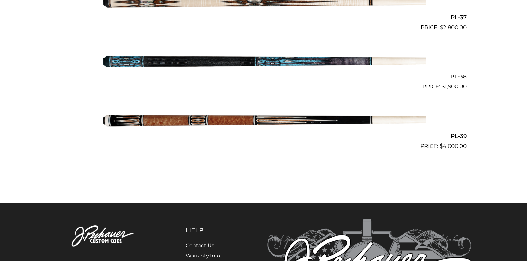
scroll to position [1842, 0]
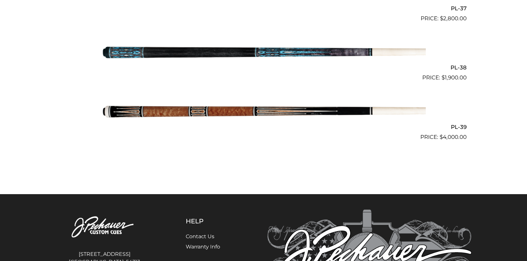
drag, startPoint x: 297, startPoint y: 29, endPoint x: 380, endPoint y: -3, distance: 88.7
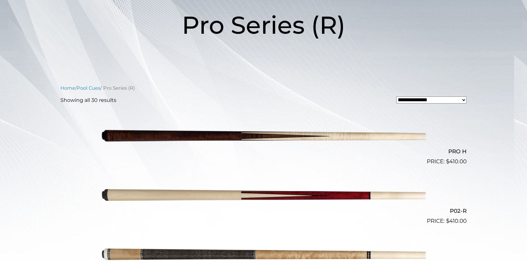
scroll to position [0, 0]
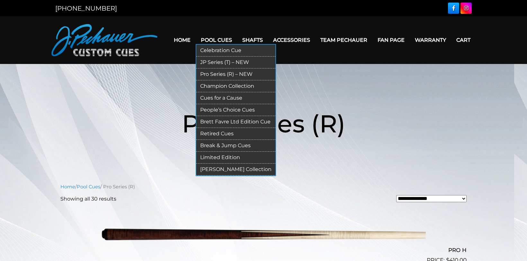
click at [229, 154] on link "Limited Edition" at bounding box center [235, 158] width 79 height 12
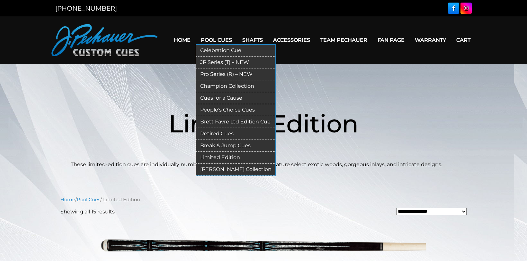
click at [226, 59] on link "JP Series (T) – NEW" at bounding box center [235, 63] width 79 height 12
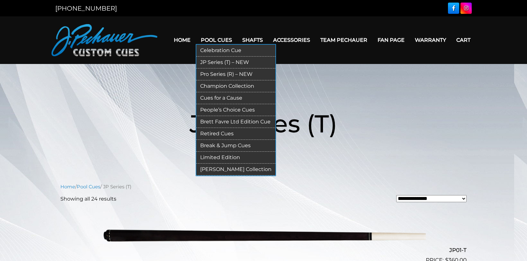
click at [219, 134] on link "Retired Cues" at bounding box center [235, 134] width 79 height 12
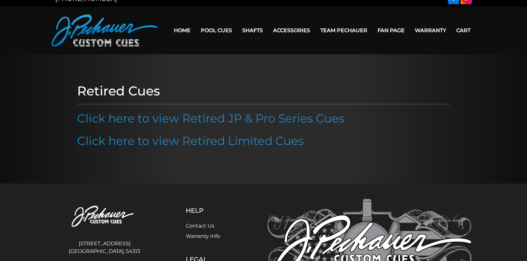
scroll to position [78, 0]
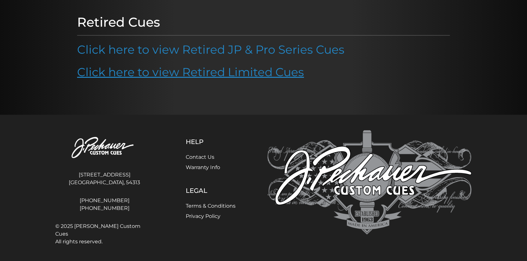
click at [213, 69] on link "Click here to view Retired Limited Cues" at bounding box center [190, 72] width 227 height 14
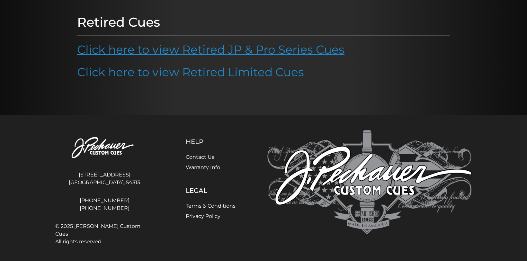
click at [206, 43] on link "Click here to view Retired JP & Pro Series Cues" at bounding box center [210, 49] width 267 height 14
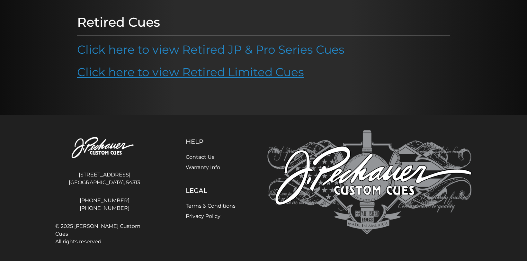
click at [175, 73] on link "Click here to view Retired Limited Cues" at bounding box center [190, 72] width 227 height 14
click at [151, 71] on link "Click here to view Retired Limited Cues" at bounding box center [190, 72] width 227 height 14
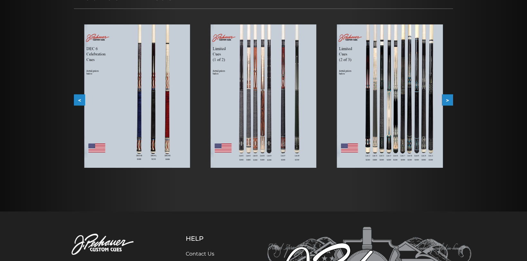
scroll to position [105, 0]
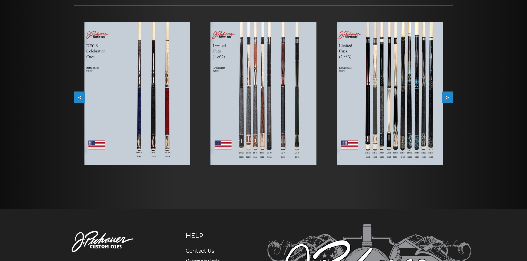
click at [452, 99] on button ">" at bounding box center [447, 96] width 11 height 11
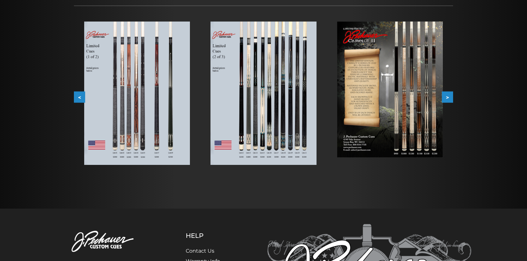
click at [452, 100] on button ">" at bounding box center [447, 96] width 11 height 11
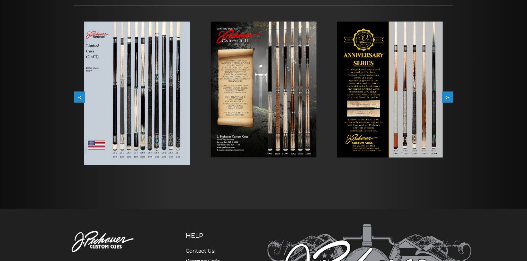
click at [452, 100] on button ">" at bounding box center [447, 96] width 11 height 11
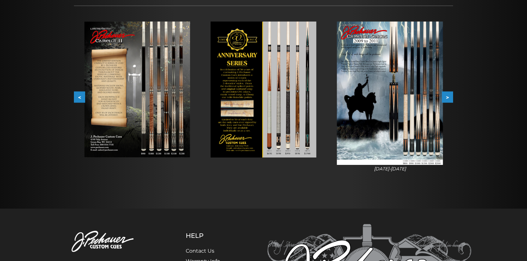
click at [102, 100] on img at bounding box center [137, 90] width 106 height 136
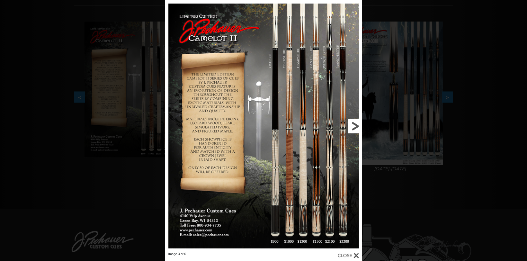
click at [358, 123] on link at bounding box center [318, 126] width 89 height 252
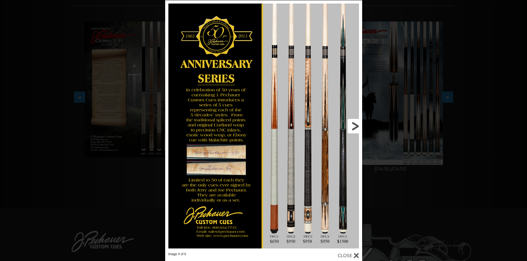
click at [358, 123] on link at bounding box center [318, 126] width 89 height 252
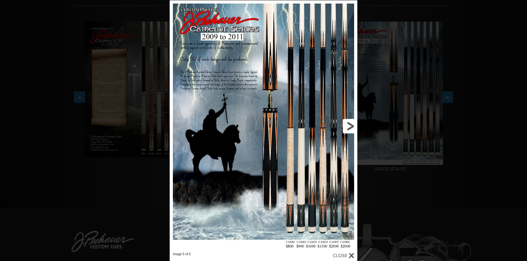
click at [358, 123] on div "Image 5 of 6" at bounding box center [263, 130] width 527 height 261
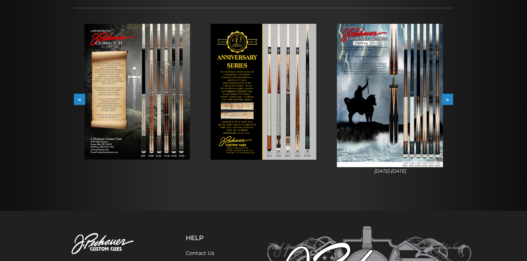
scroll to position [0, 0]
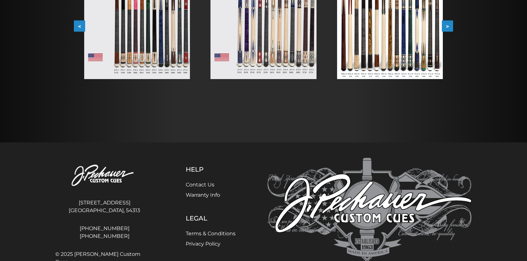
scroll to position [192, 0]
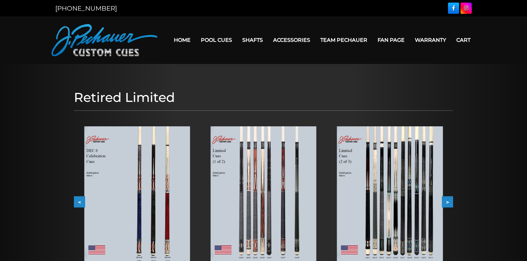
click at [270, 173] on img at bounding box center [264, 197] width 106 height 143
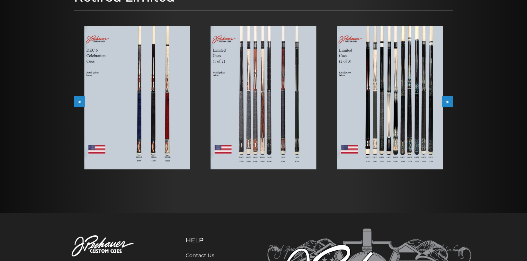
scroll to position [101, 0]
click at [437, 114] on img at bounding box center [390, 97] width 106 height 143
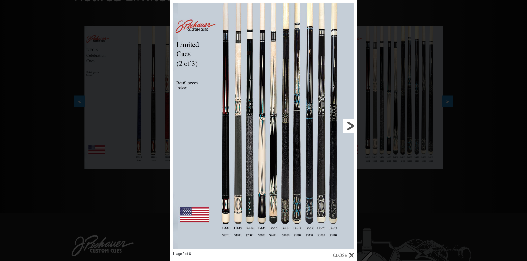
click at [349, 126] on link at bounding box center [315, 126] width 85 height 252
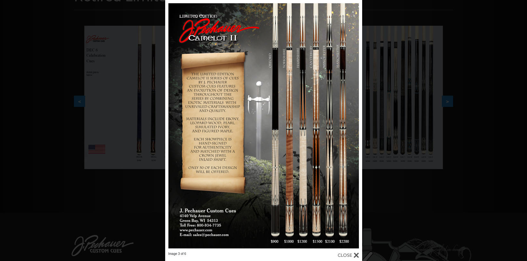
click at [79, 99] on div "Image 3 of 6" at bounding box center [263, 130] width 527 height 261
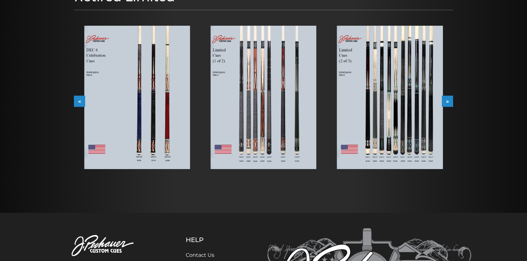
click at [422, 150] on img at bounding box center [390, 97] width 106 height 143
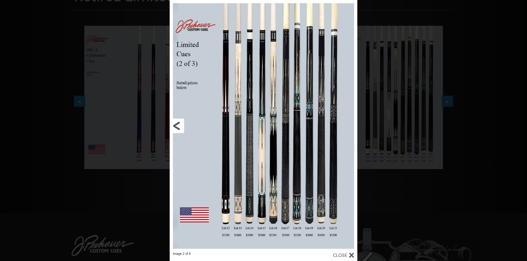
click at [180, 127] on link at bounding box center [212, 126] width 85 height 252
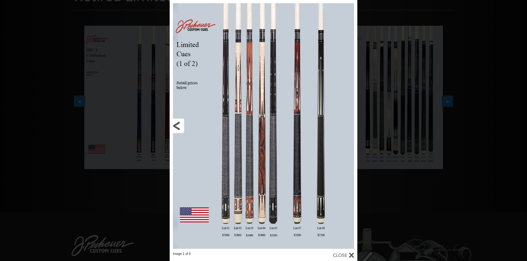
click at [180, 125] on link at bounding box center [212, 126] width 85 height 252
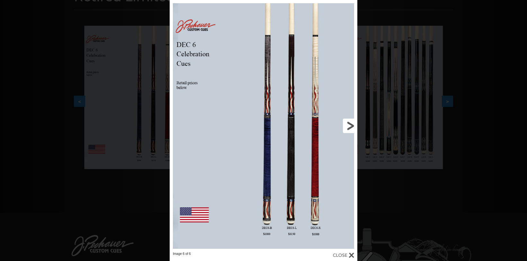
click at [346, 125] on link at bounding box center [315, 126] width 85 height 252
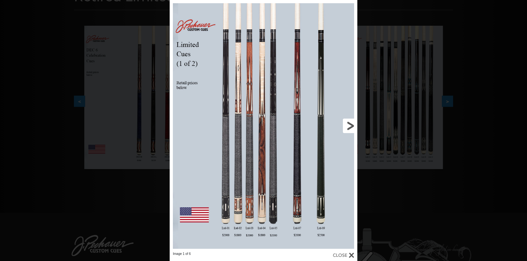
click at [353, 124] on link at bounding box center [315, 126] width 85 height 252
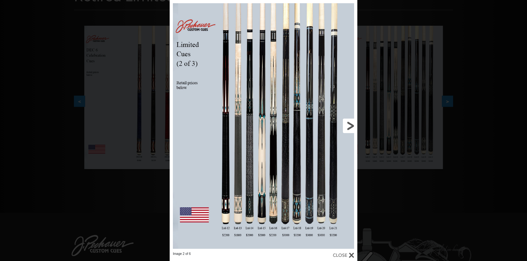
click at [353, 123] on link at bounding box center [315, 126] width 85 height 252
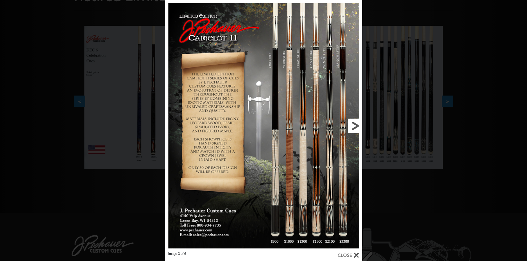
click at [353, 125] on link at bounding box center [318, 126] width 89 height 252
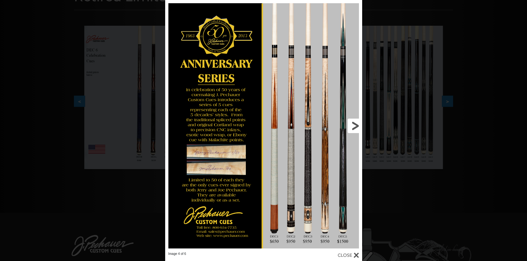
click at [353, 125] on link at bounding box center [318, 126] width 89 height 252
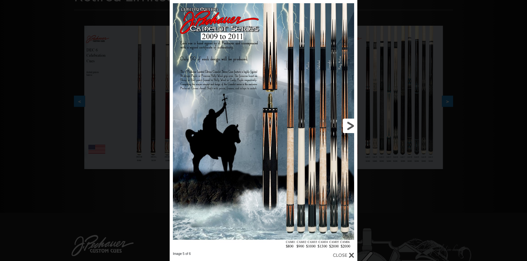
click at [353, 125] on link at bounding box center [315, 126] width 85 height 252
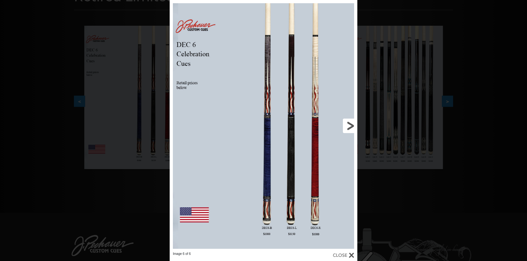
click at [353, 125] on link at bounding box center [315, 126] width 85 height 252
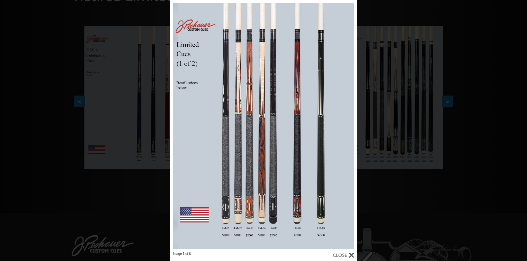
click at [166, 32] on div "Image 1 of 6" at bounding box center [263, 130] width 527 height 261
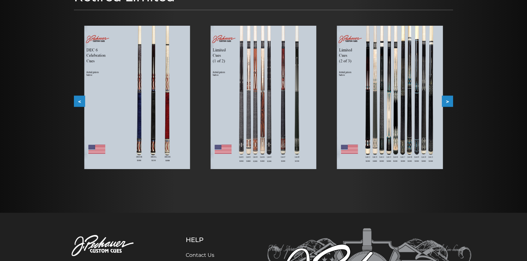
scroll to position [0, 0]
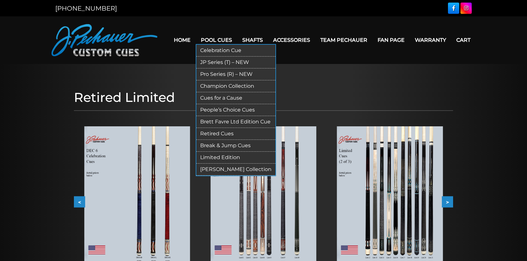
click at [228, 75] on link "Pro Series (R) – NEW" at bounding box center [235, 74] width 79 height 12
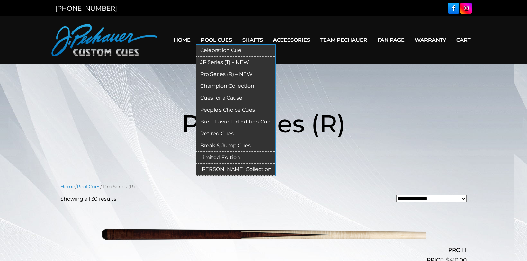
click at [242, 85] on link "Champion Collection" at bounding box center [235, 86] width 79 height 12
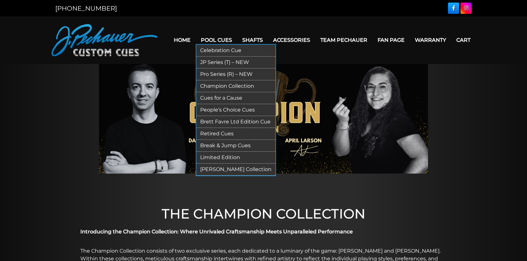
click at [224, 71] on link "Pro Series (R) – NEW" at bounding box center [235, 74] width 79 height 12
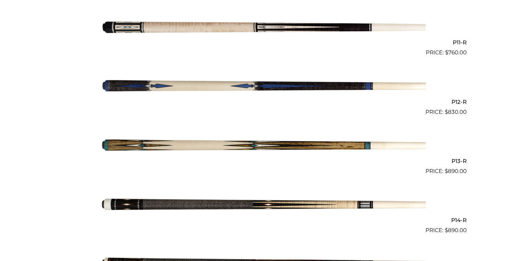
scroll to position [805, 0]
